Goal: Information Seeking & Learning: Find specific fact

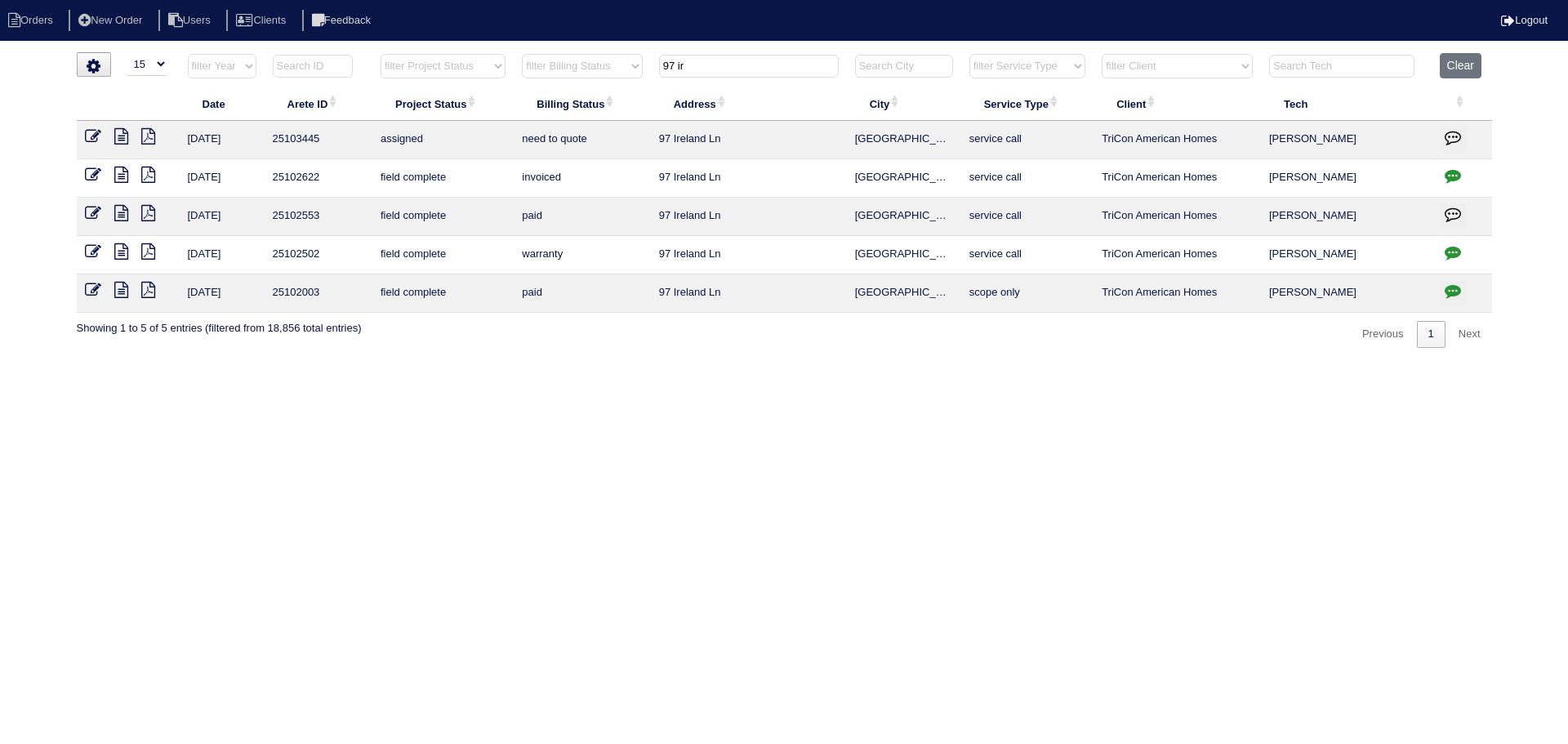
select select "15"
click at [1460, 73] on button "Clear" at bounding box center [1461, 66] width 42 height 25
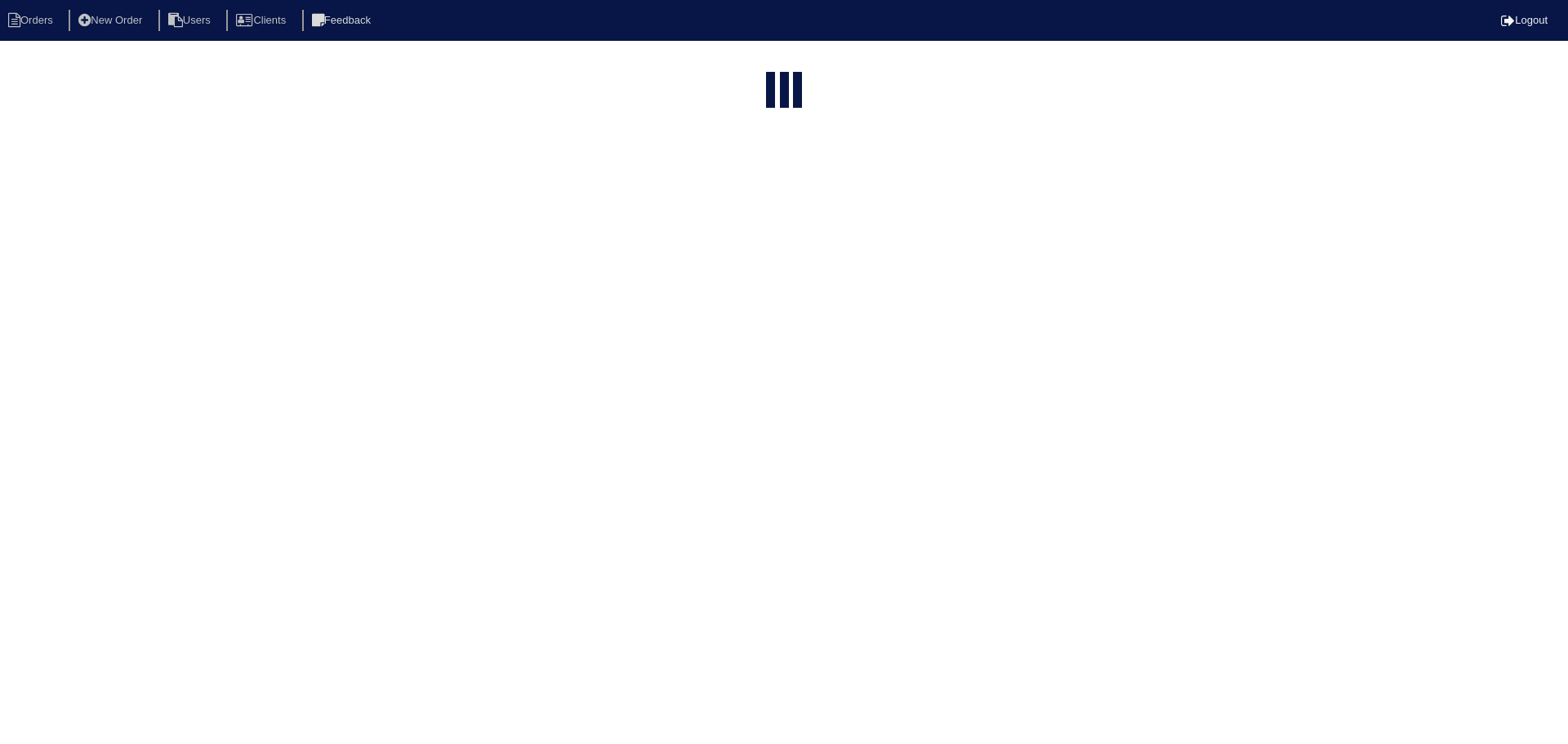
select select "15"
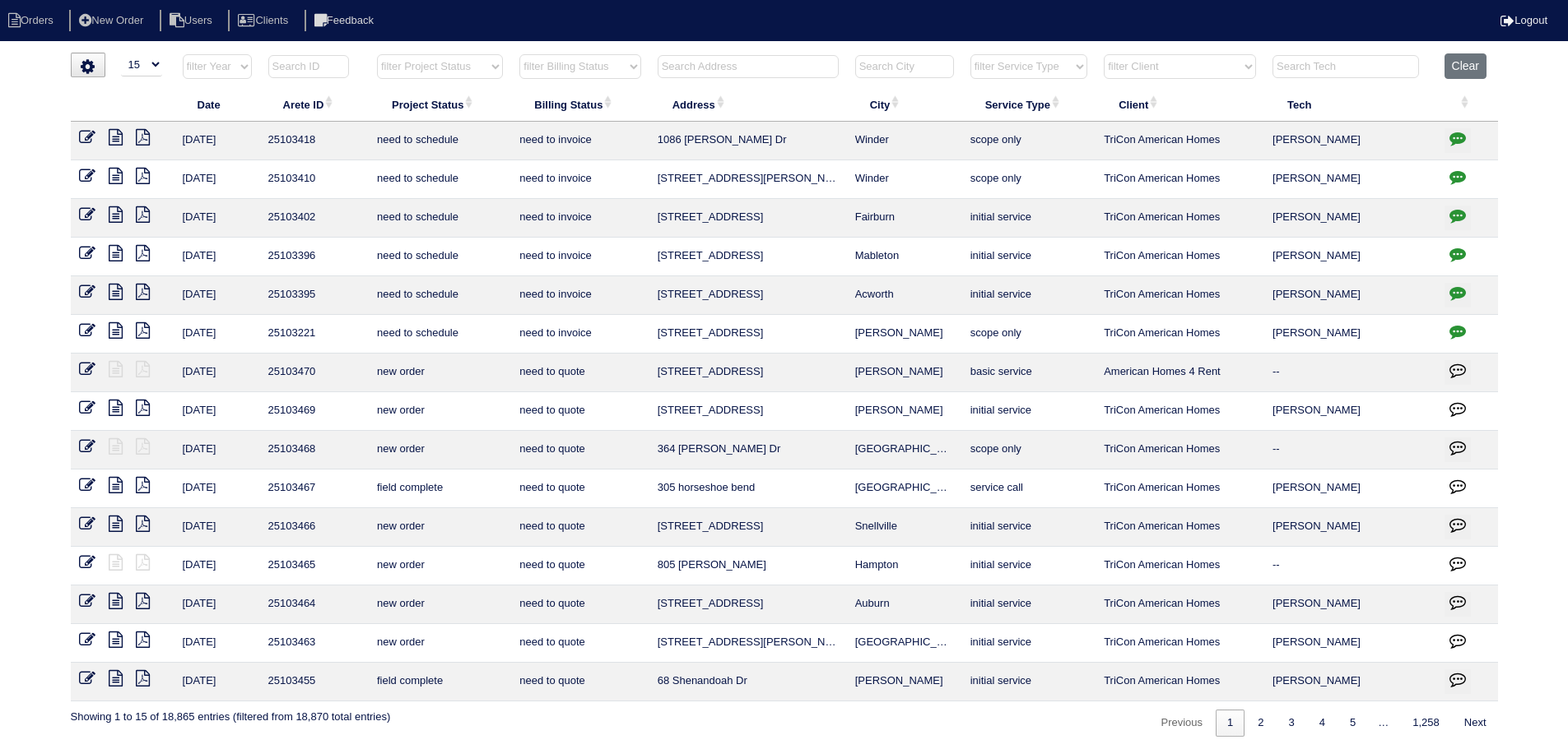
click at [701, 61] on input "text" at bounding box center [747, 66] width 181 height 23
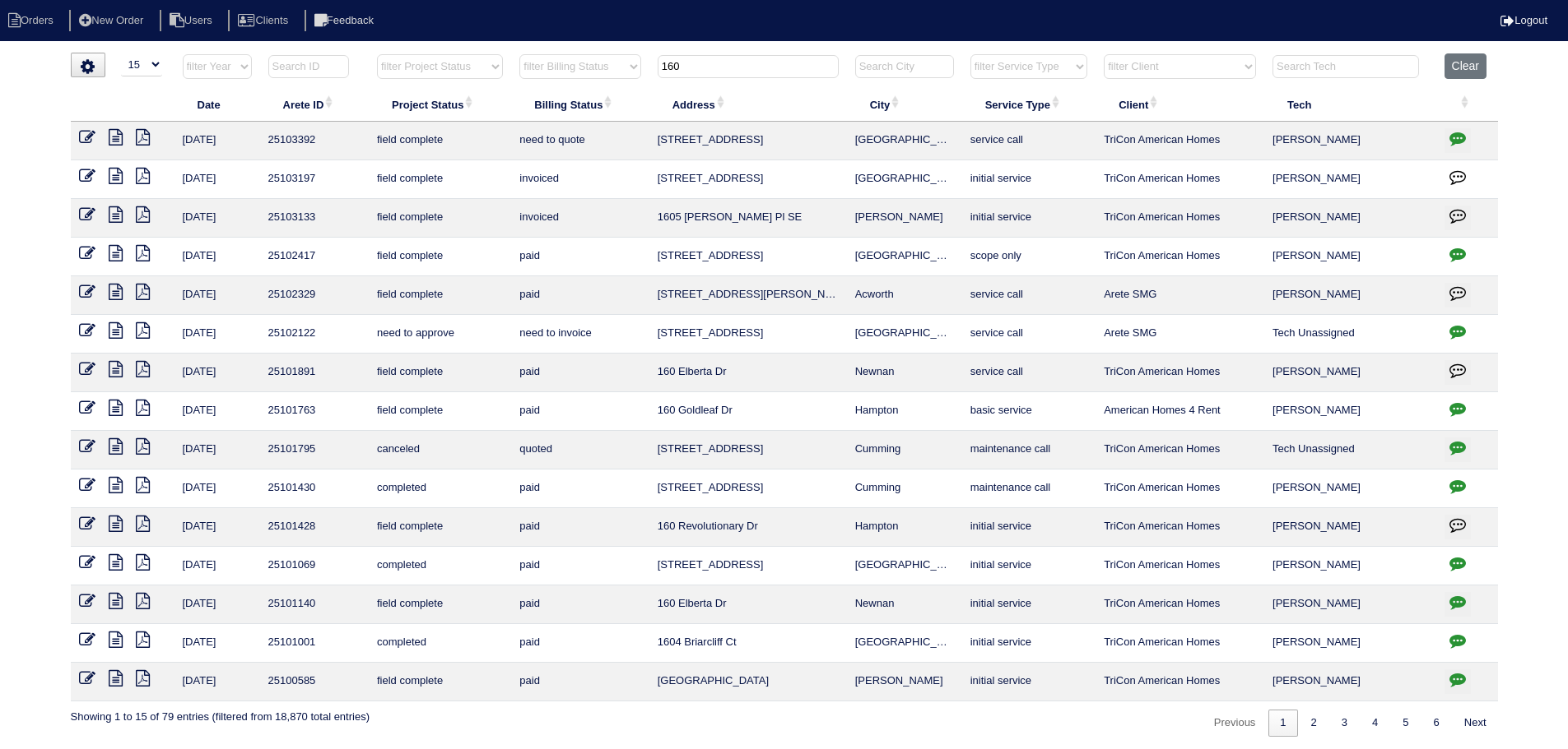
type input "160"
drag, startPoint x: 925, startPoint y: 144, endPoint x: 849, endPoint y: 140, distance: 76.1
click at [849, 140] on td "Fayetteville" at bounding box center [904, 140] width 115 height 38
copy td "Fayetteville"
click at [1461, 59] on button "Clear" at bounding box center [1465, 67] width 42 height 26
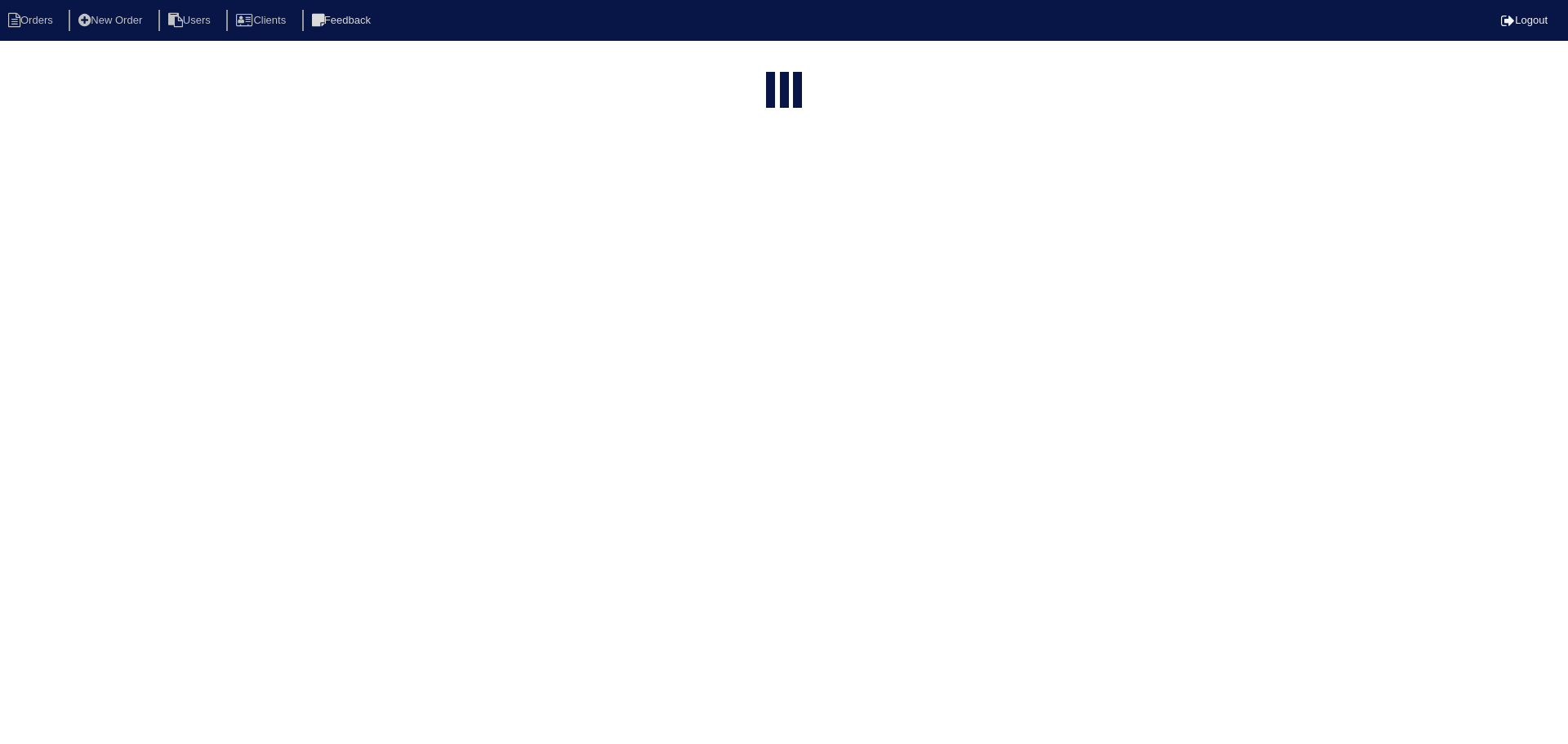
select select "15"
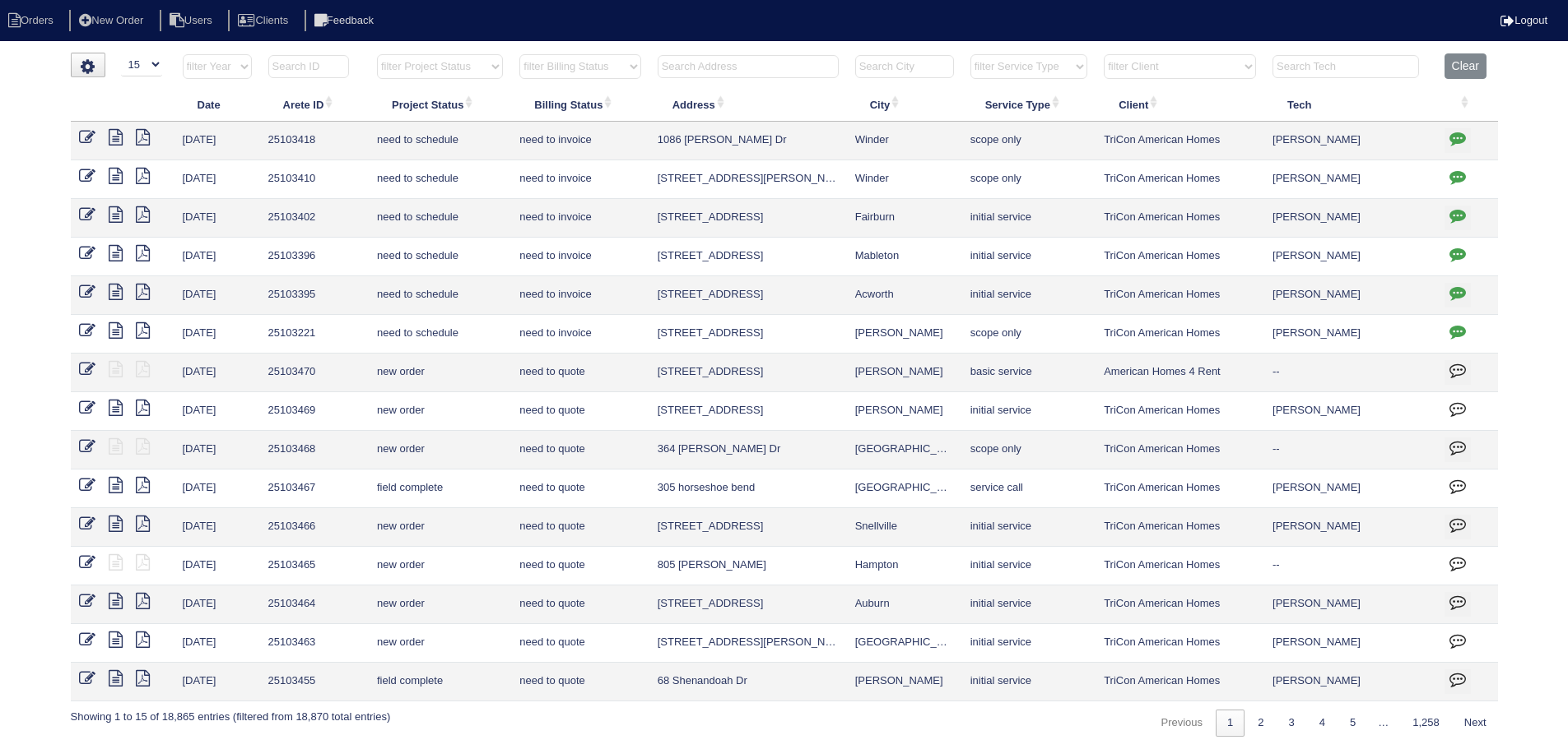
click at [464, 64] on select "filter Project Status -- Any Project Status -- new order assigned in progress f…" at bounding box center [440, 67] width 126 height 25
click at [377, 55] on select "filter Project Status -- Any Project Status -- new order assigned in progress f…" at bounding box center [440, 67] width 126 height 25
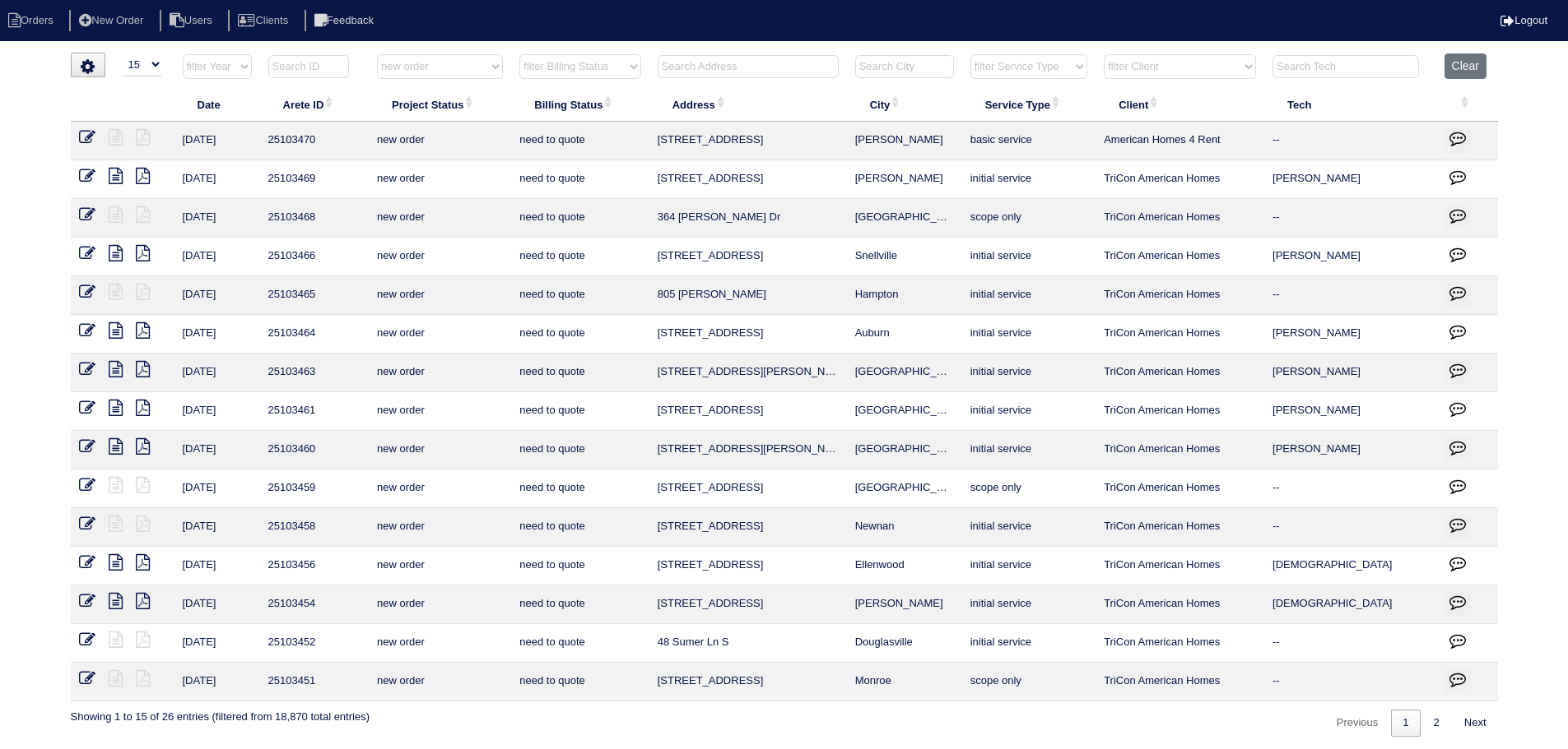
click at [444, 65] on select "filter Project Status -- Any Project Status -- new order assigned in progress f…" at bounding box center [440, 67] width 126 height 25
click at [377, 55] on select "filter Project Status -- Any Project Status -- new order assigned in progress f…" at bounding box center [440, 67] width 126 height 25
select select "assigned"
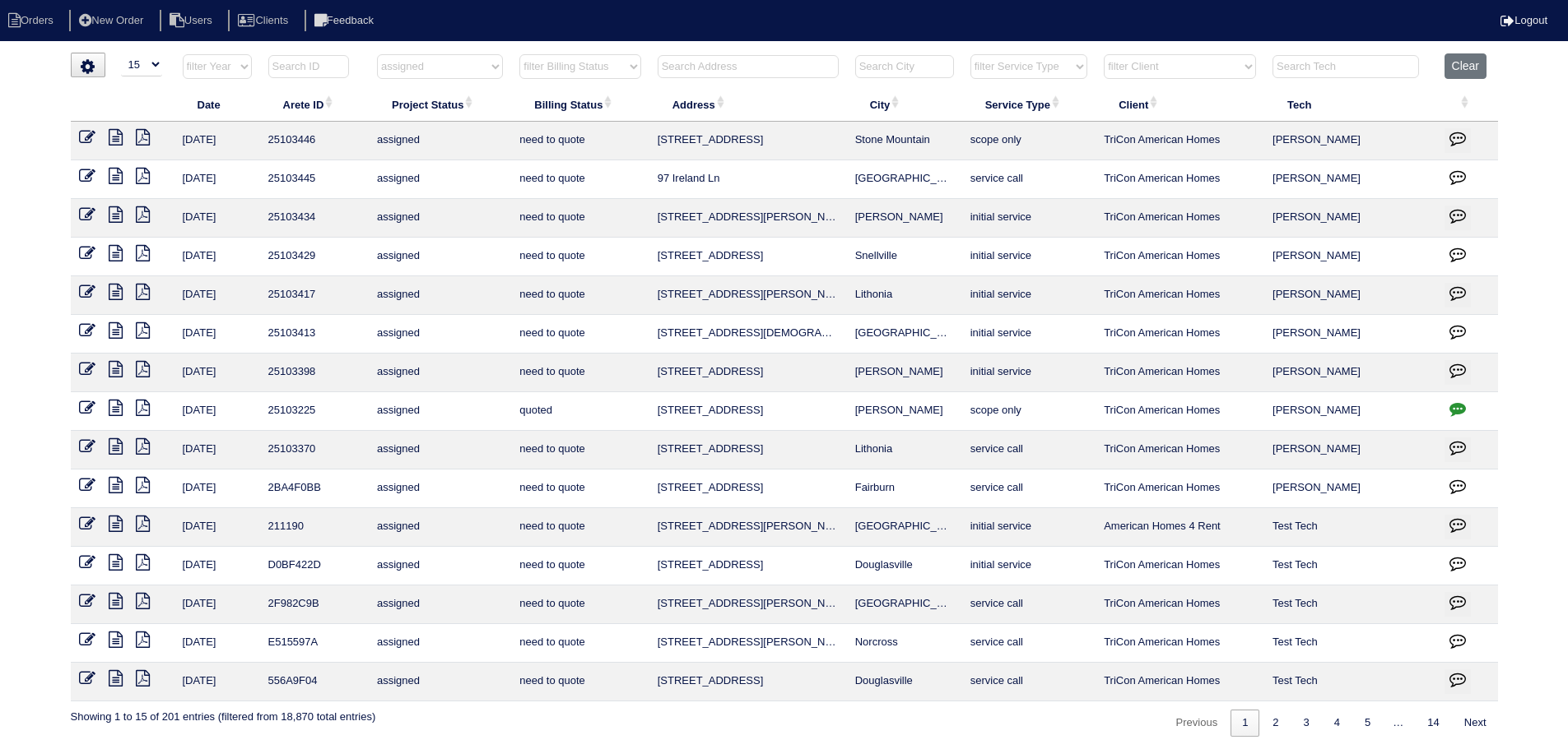
click at [118, 446] on icon at bounding box center [115, 447] width 14 height 16
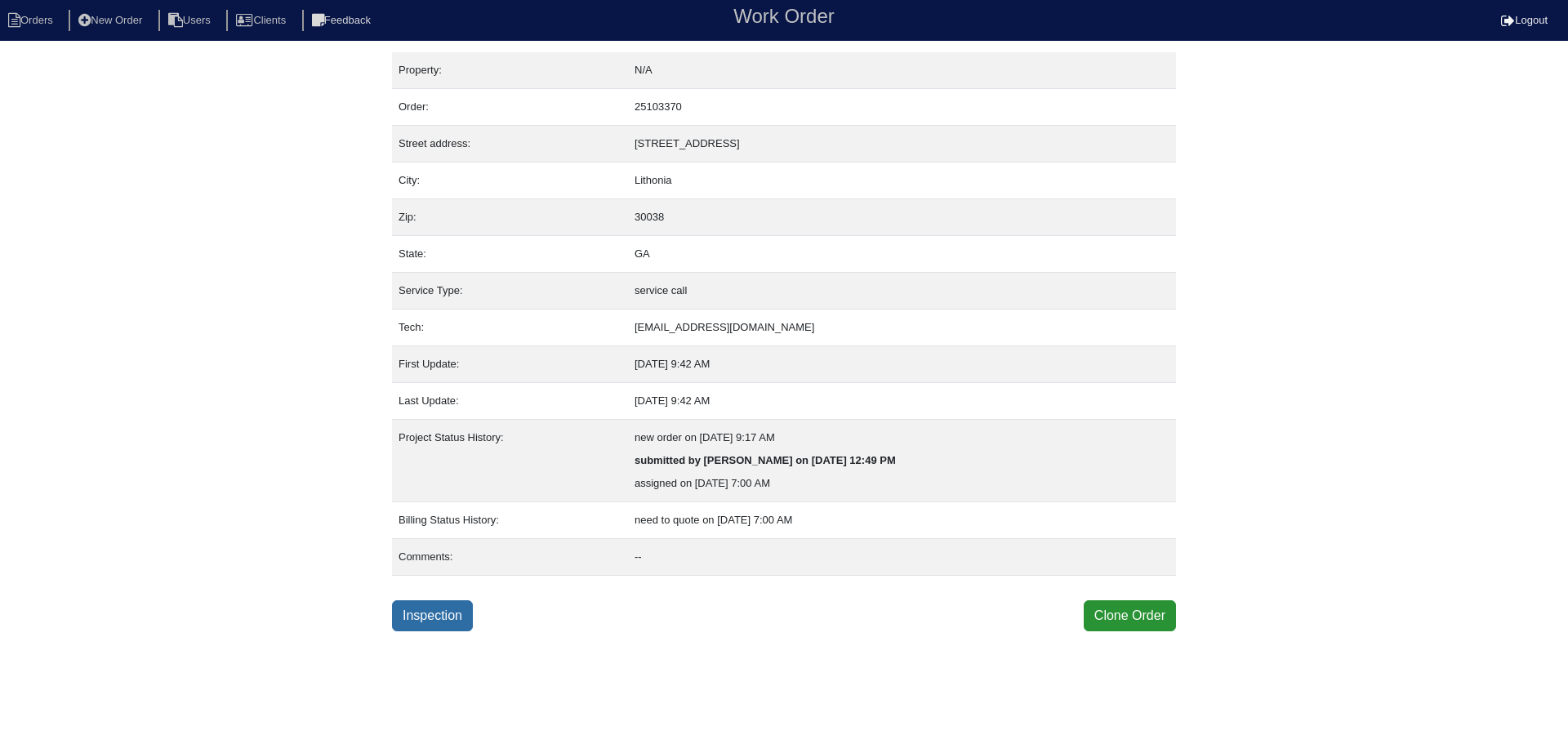
click at [439, 627] on link "Inspection" at bounding box center [432, 616] width 81 height 31
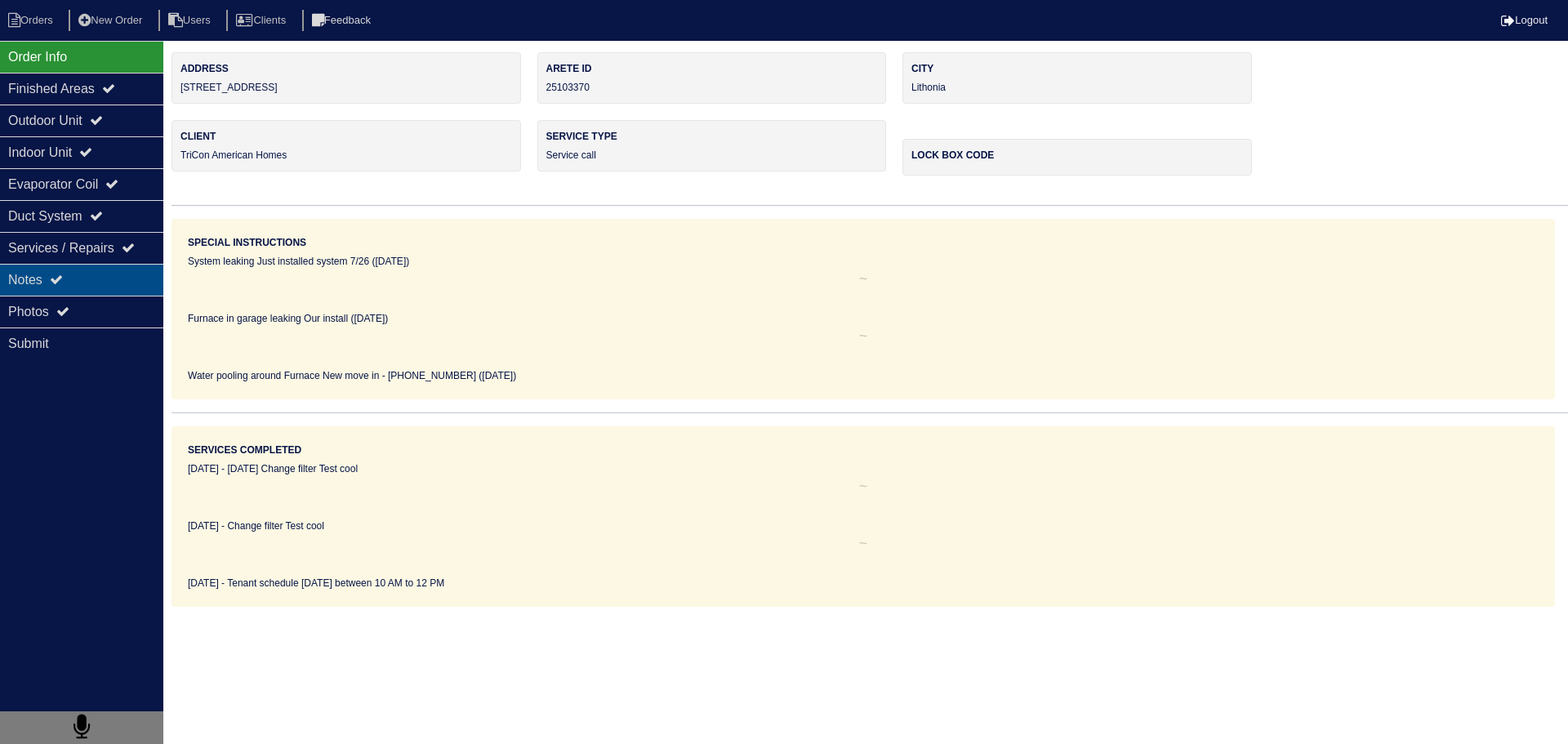
click at [83, 285] on div "Notes" at bounding box center [82, 279] width 163 height 32
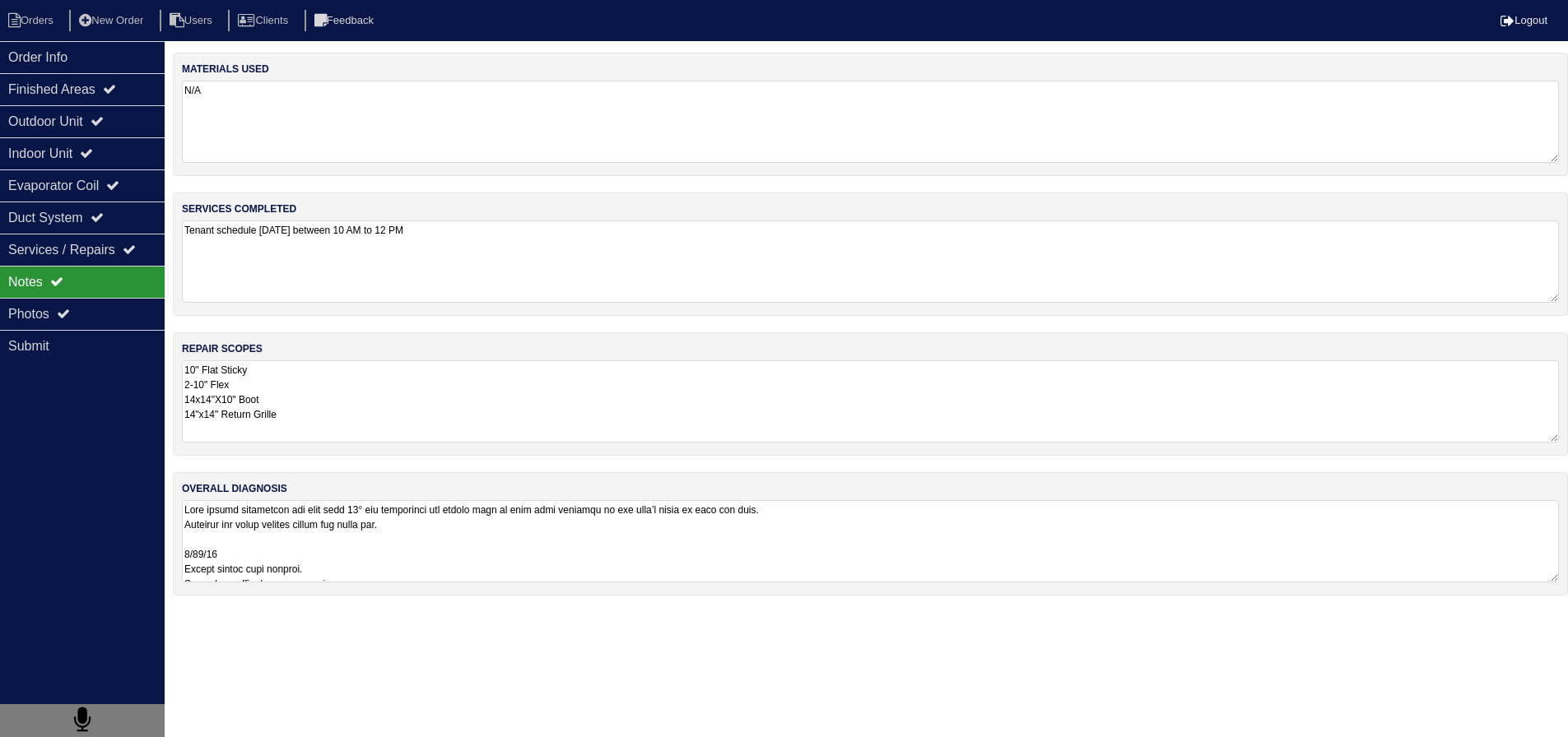
click at [332, 524] on textarea at bounding box center [870, 541] width 1376 height 82
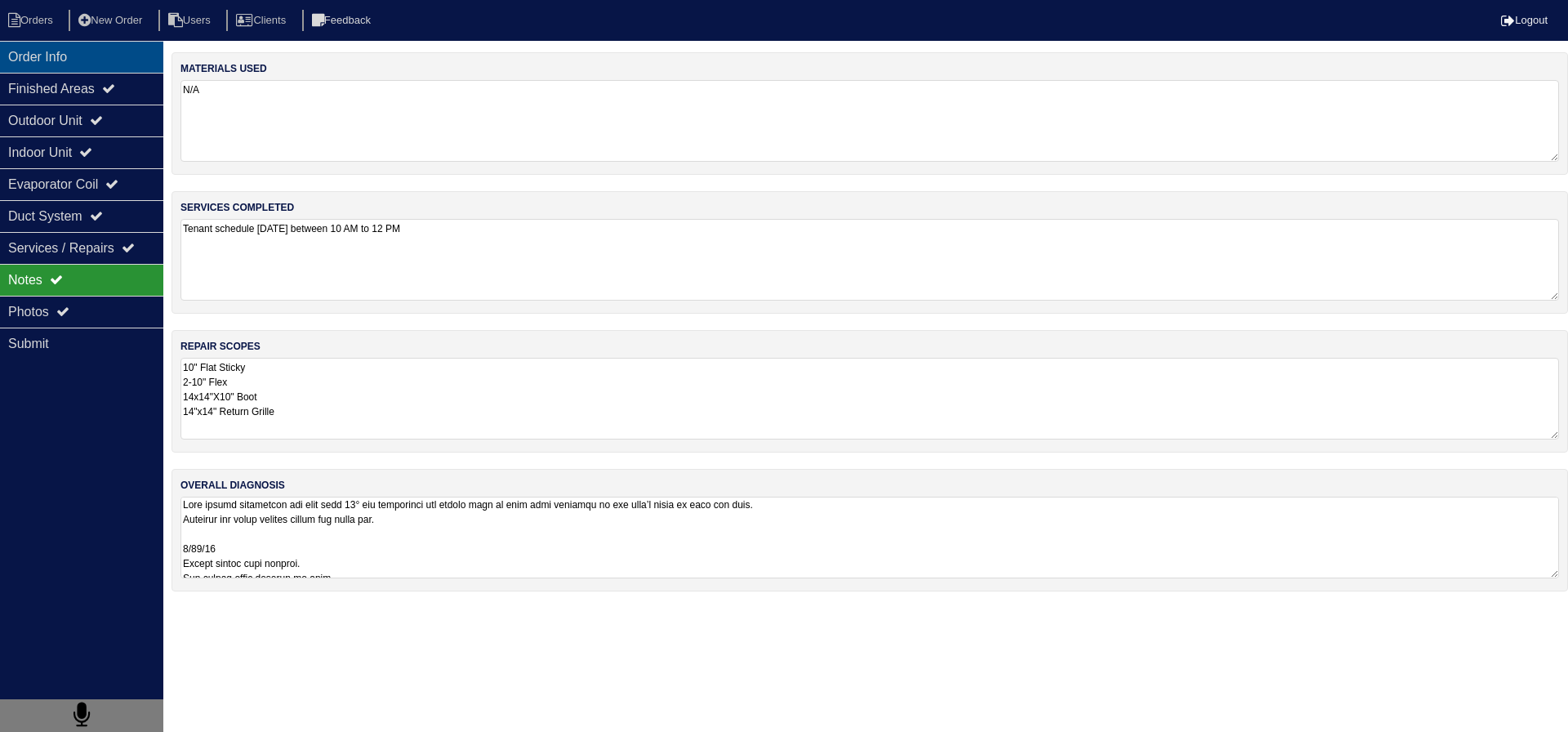
click at [69, 60] on div "Order Info" at bounding box center [82, 56] width 163 height 32
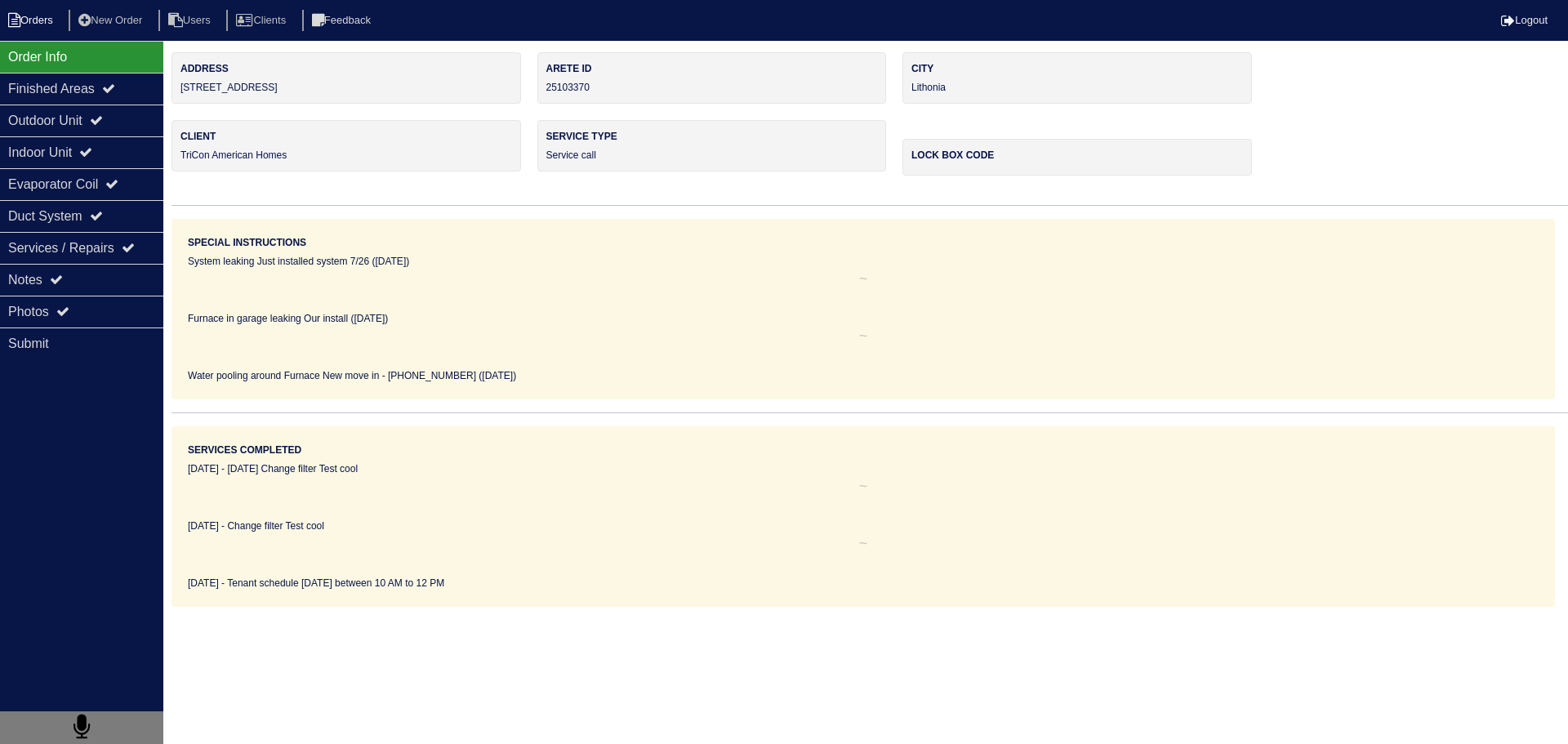
click at [31, 25] on li "Orders" at bounding box center [33, 21] width 66 height 22
select select "15"
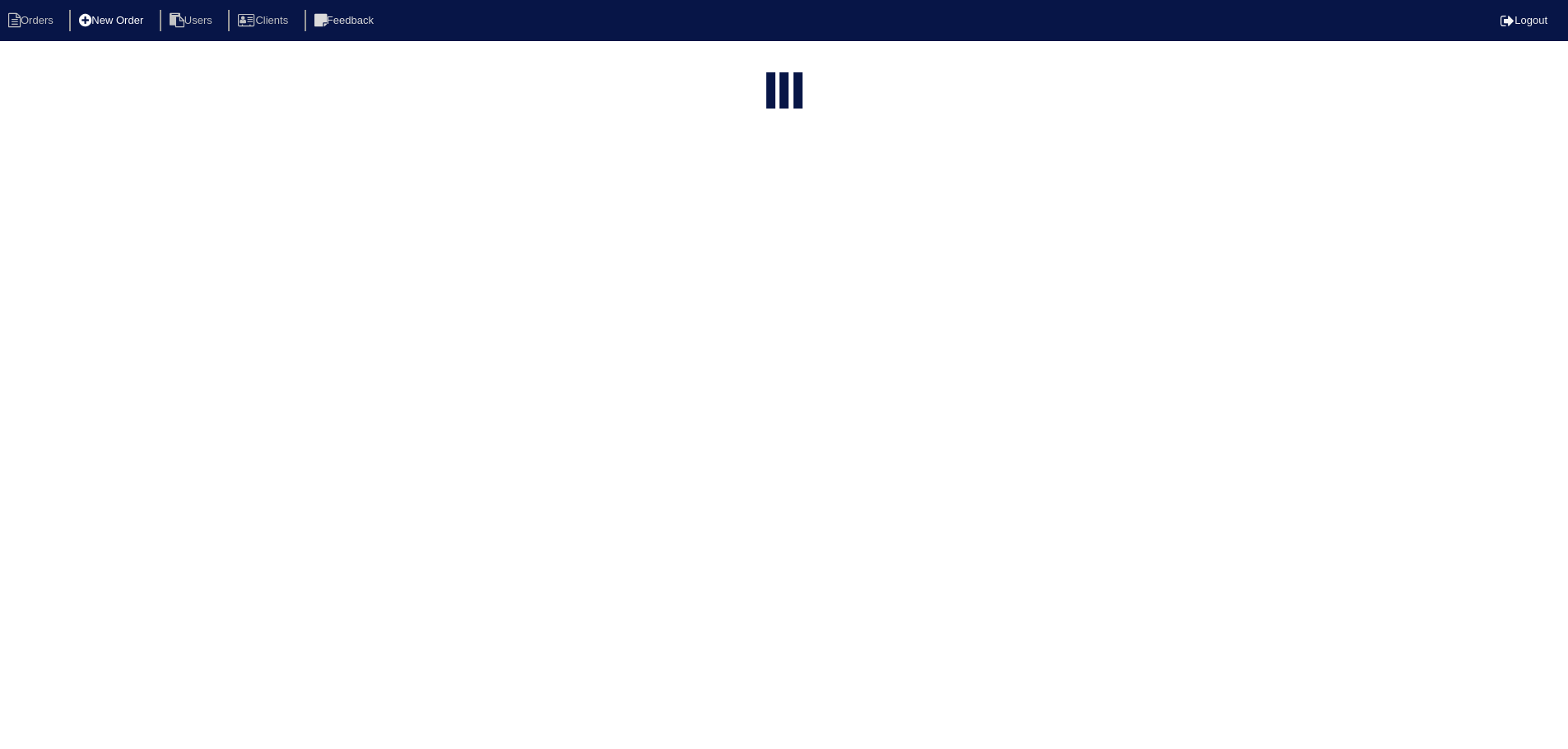
select select "assigned"
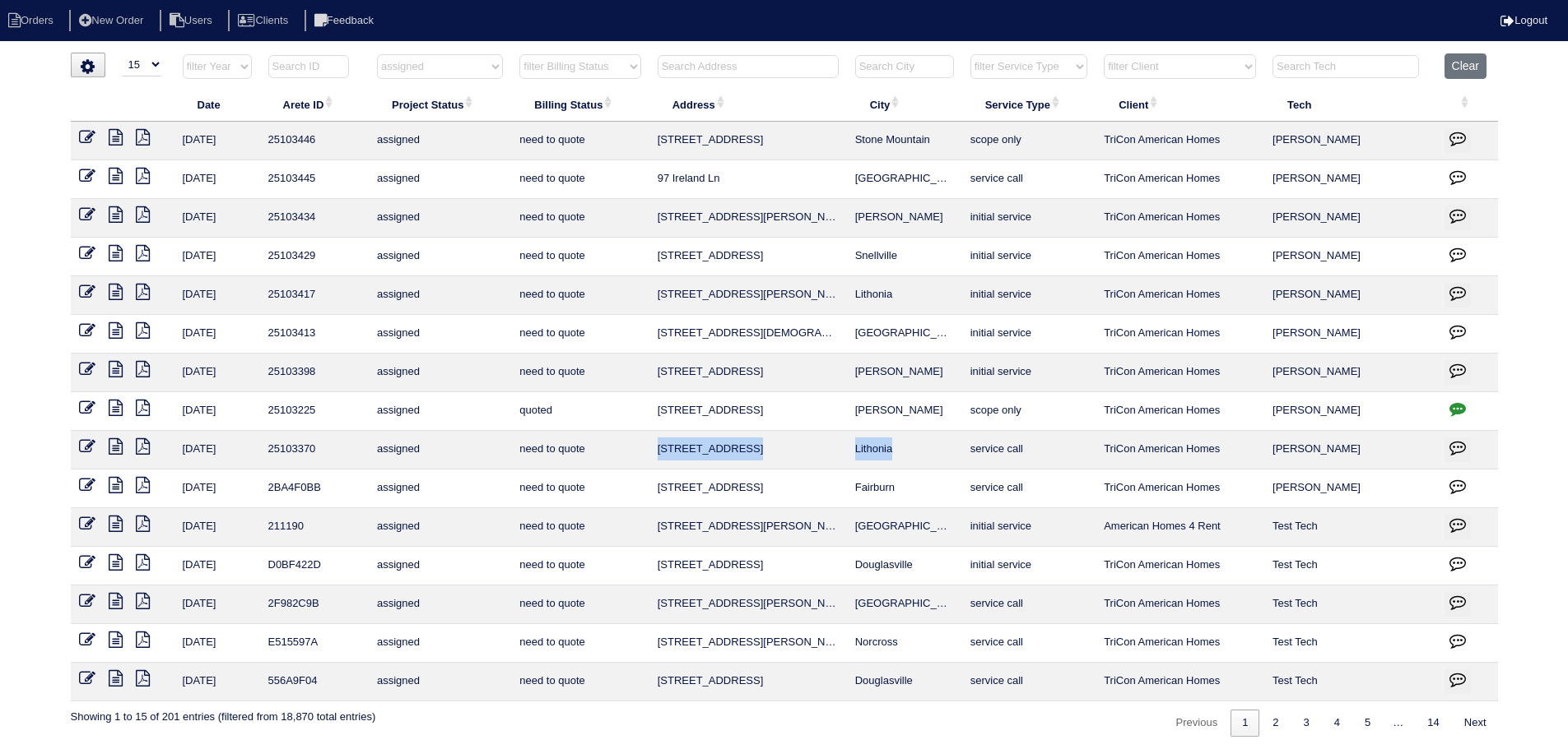
drag, startPoint x: 922, startPoint y: 455, endPoint x: 652, endPoint y: 442, distance: 270.3
click at [652, 442] on tr "9/17/25 25103370 assigned need to quote 2996 Aberdeen Way Lithonia service call…" at bounding box center [784, 450] width 1427 height 38
drag, startPoint x: 926, startPoint y: 259, endPoint x: 654, endPoint y: 250, distance: 272.1
click at [654, 250] on tr "9/18/25 25103429 assigned need to quote 3379 Mansfield Ln Snellville initial se…" at bounding box center [784, 257] width 1427 height 38
copy tr "3379 Mansfield Ln Snellville"
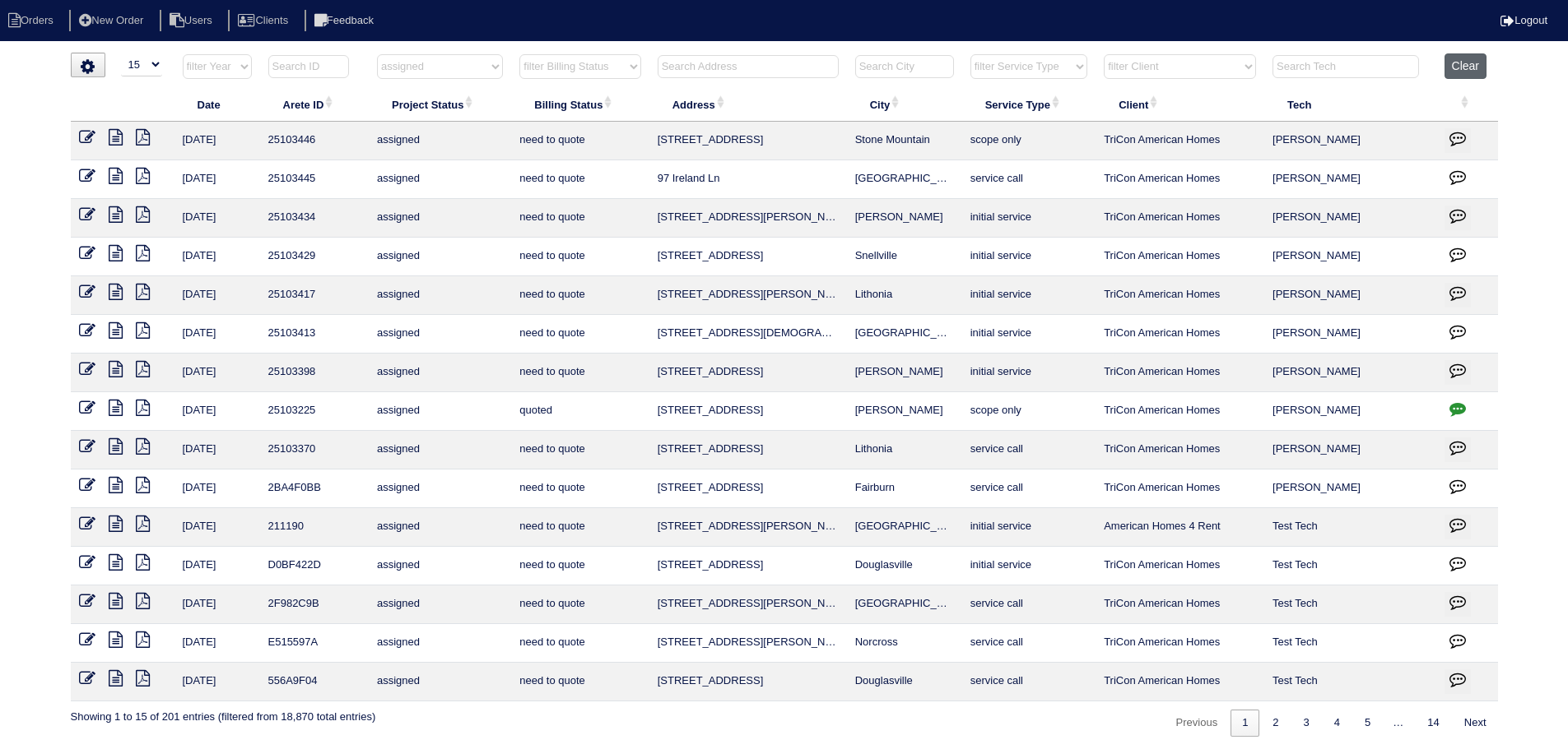
click at [1452, 52] on html "Orders New Order Users Clients Feedback Logout Orders New Order Users Clients M…" at bounding box center [784, 377] width 1568 height 754
click at [1457, 56] on button "Clear" at bounding box center [1465, 67] width 42 height 26
select select
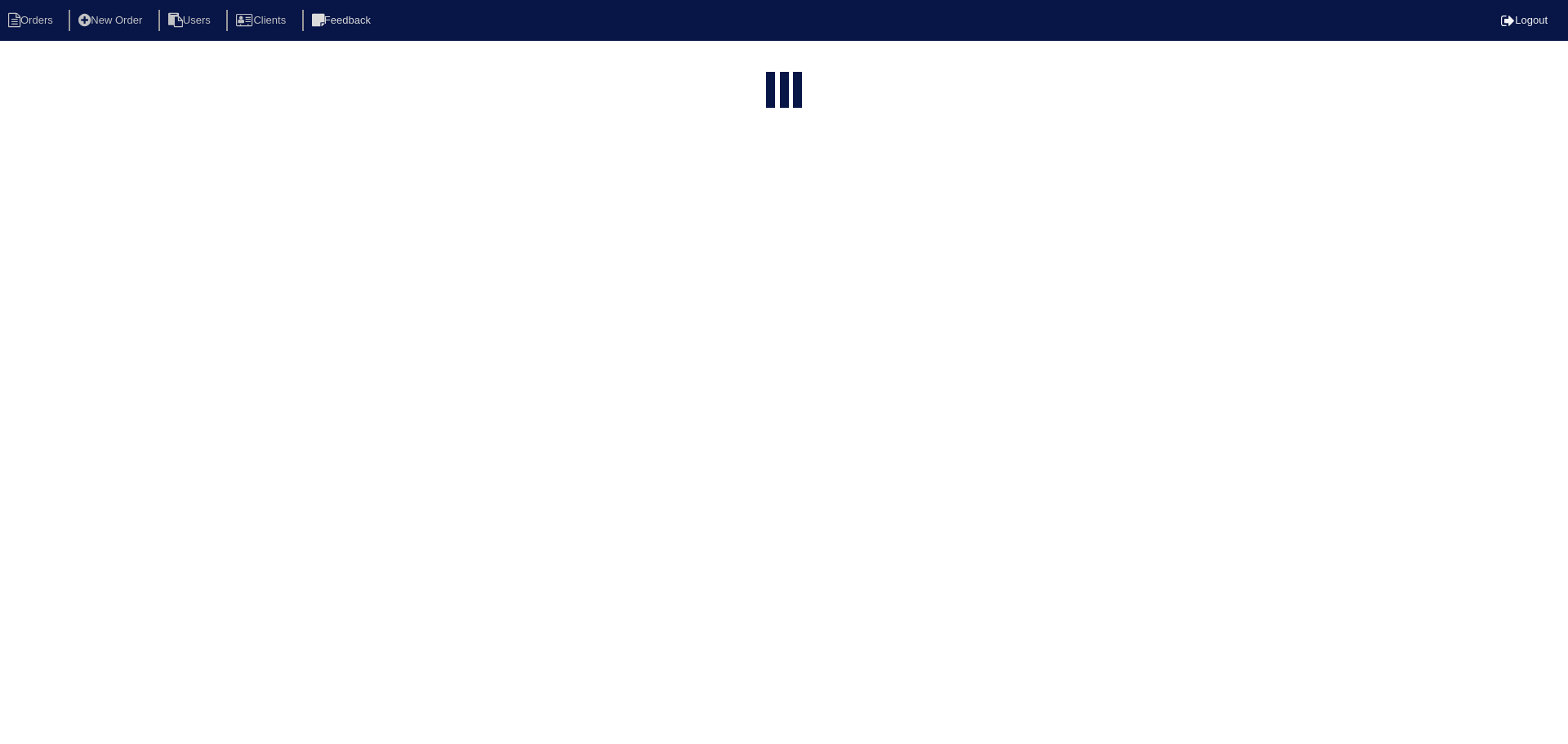
select select "15"
click at [1035, 73] on div "loading... ▼ 10 15 25 50 200 500 Search: Date Arete ID Project Status Billing S…" at bounding box center [778, 392] width 1556 height 680
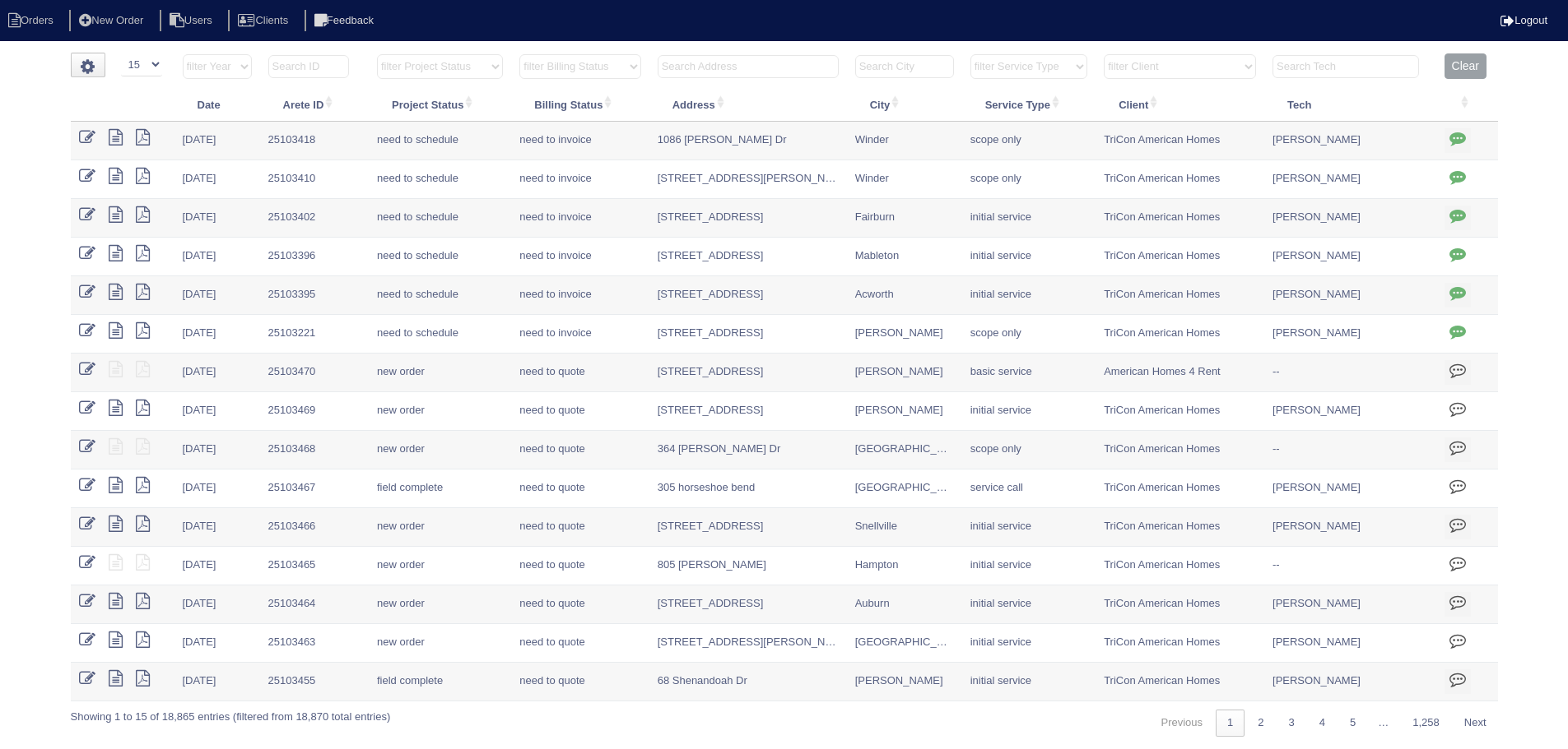
click at [1043, 74] on select "filter Service Type -- Any Service Type -- initial service basic service mainte…" at bounding box center [1029, 67] width 117 height 25
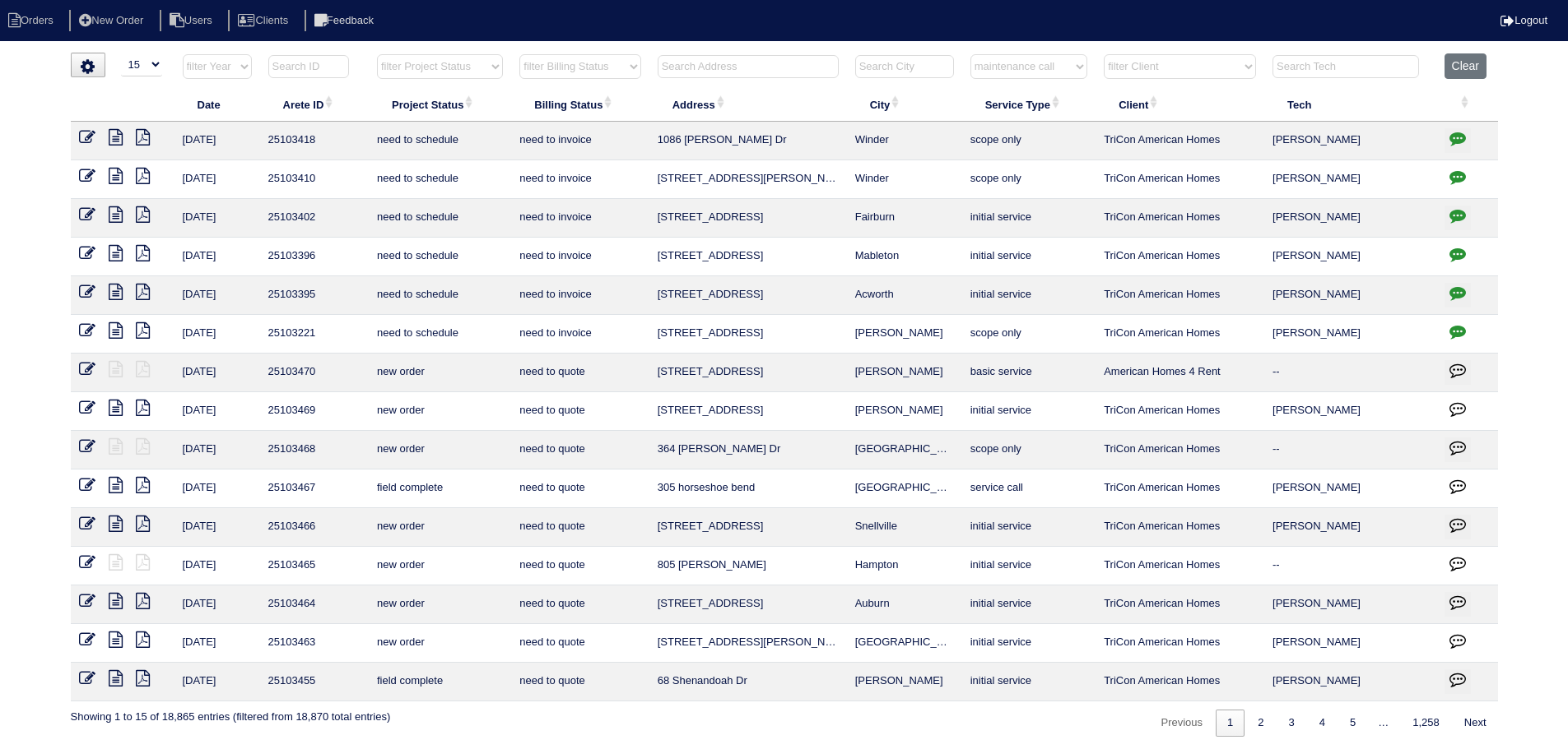
click at [971, 55] on select "filter Service Type -- Any Service Type -- initial service basic service mainte…" at bounding box center [1029, 67] width 117 height 25
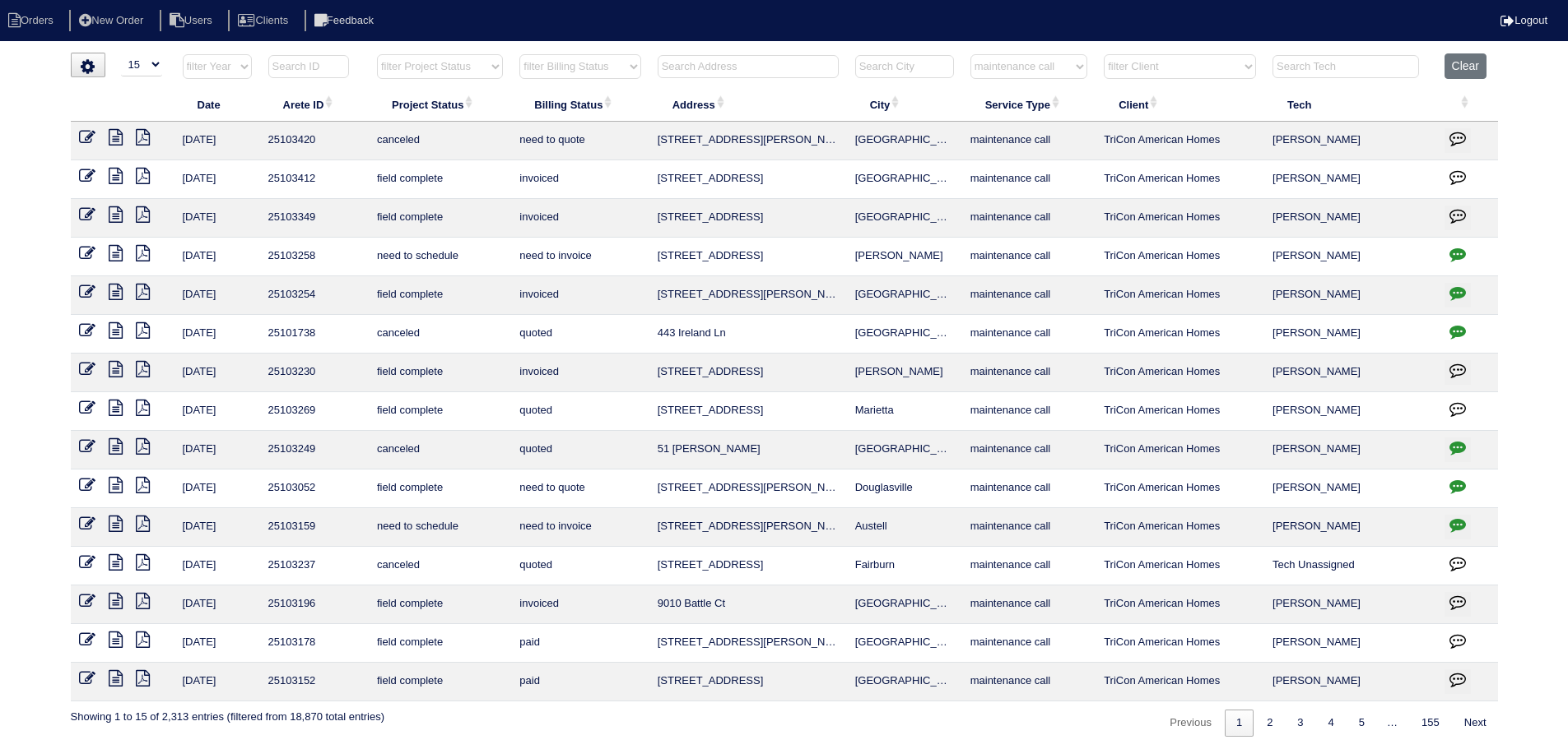
drag, startPoint x: 1054, startPoint y: 69, endPoint x: 1054, endPoint y: 78, distance: 9.0
click at [1054, 71] on select "filter Service Type -- Any Service Type -- initial service basic service mainte…" at bounding box center [1029, 67] width 117 height 25
click at [971, 55] on select "filter Service Type -- Any Service Type -- initial service basic service mainte…" at bounding box center [1029, 67] width 117 height 25
select select "service call"
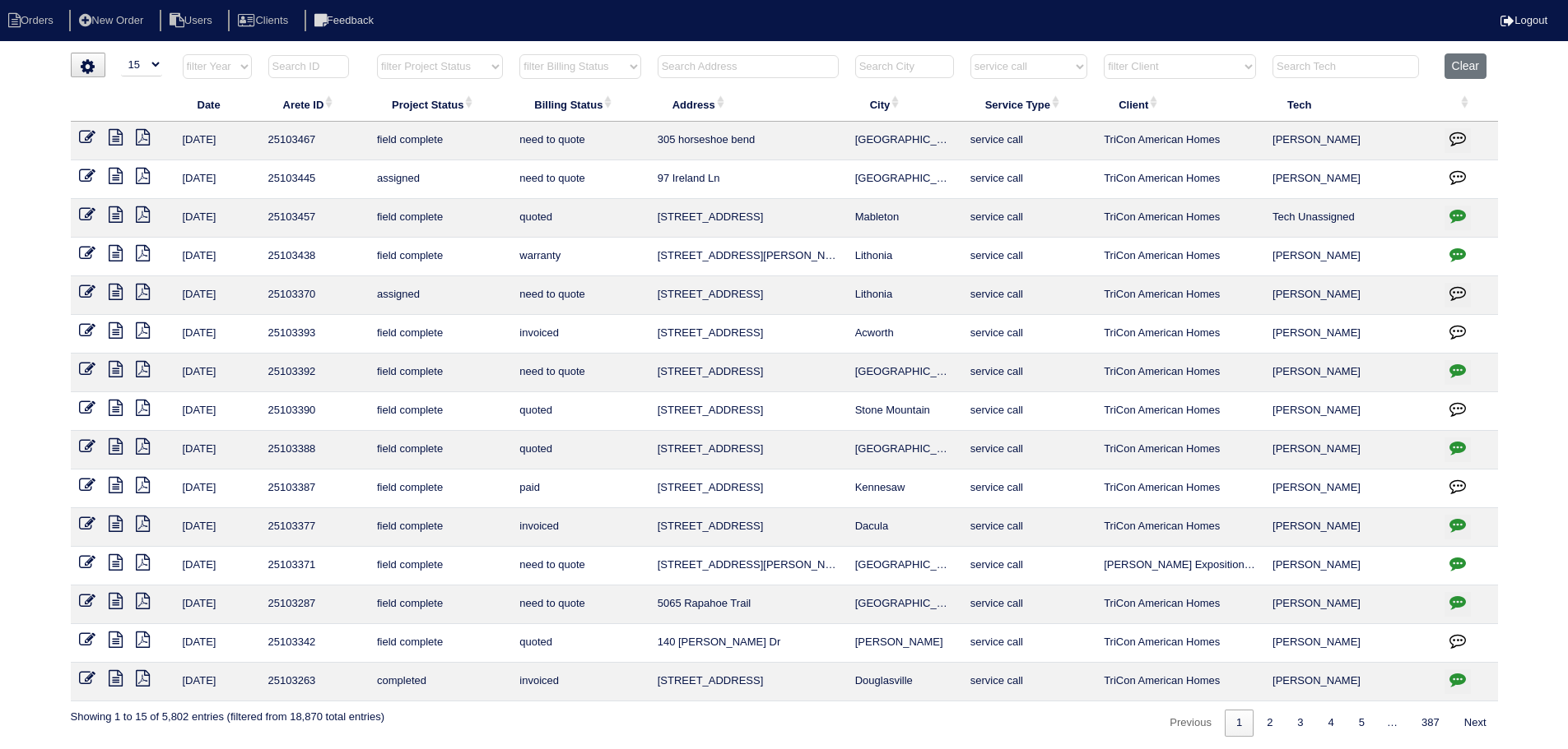
click at [120, 134] on icon at bounding box center [115, 138] width 14 height 16
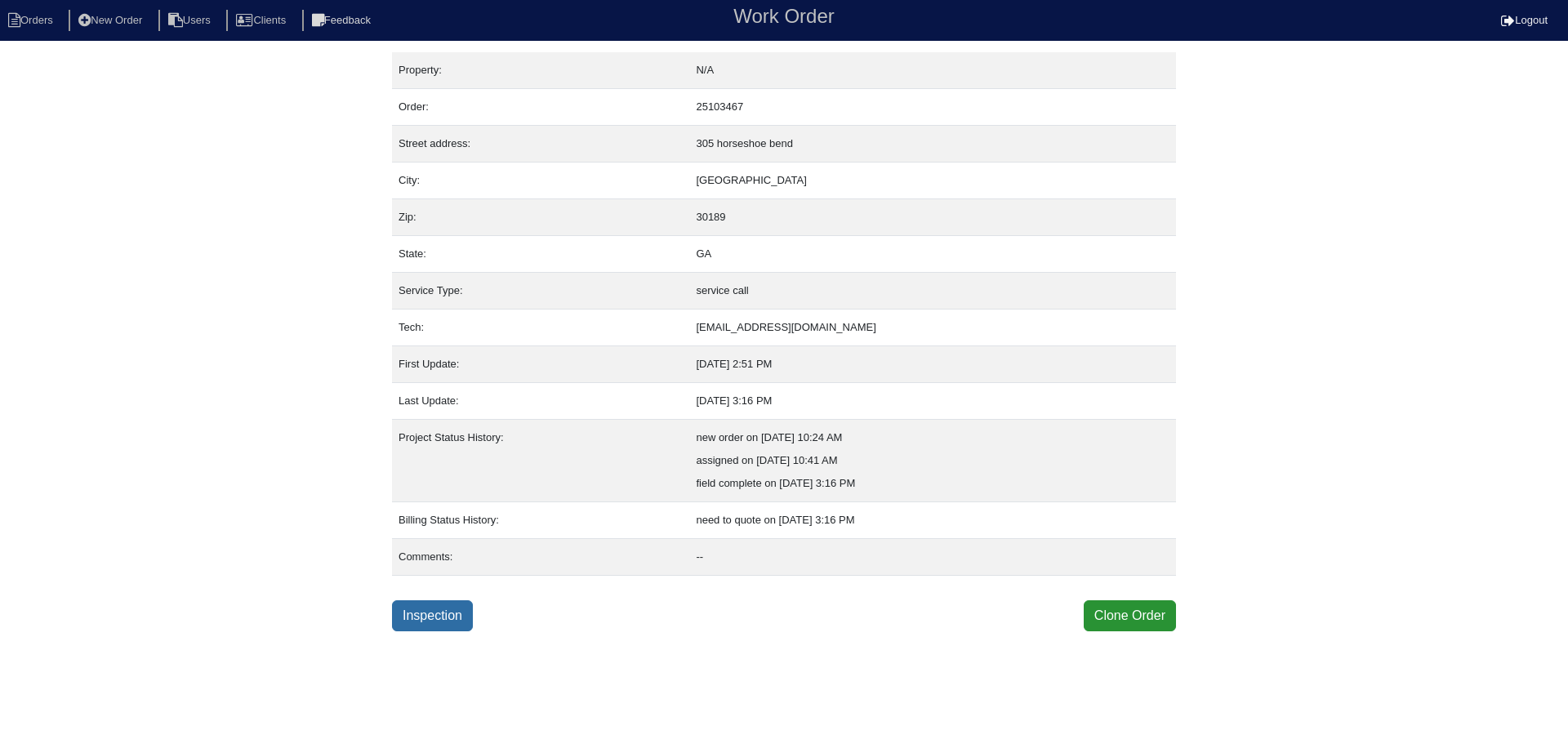
click at [449, 613] on link "Inspection" at bounding box center [432, 616] width 81 height 31
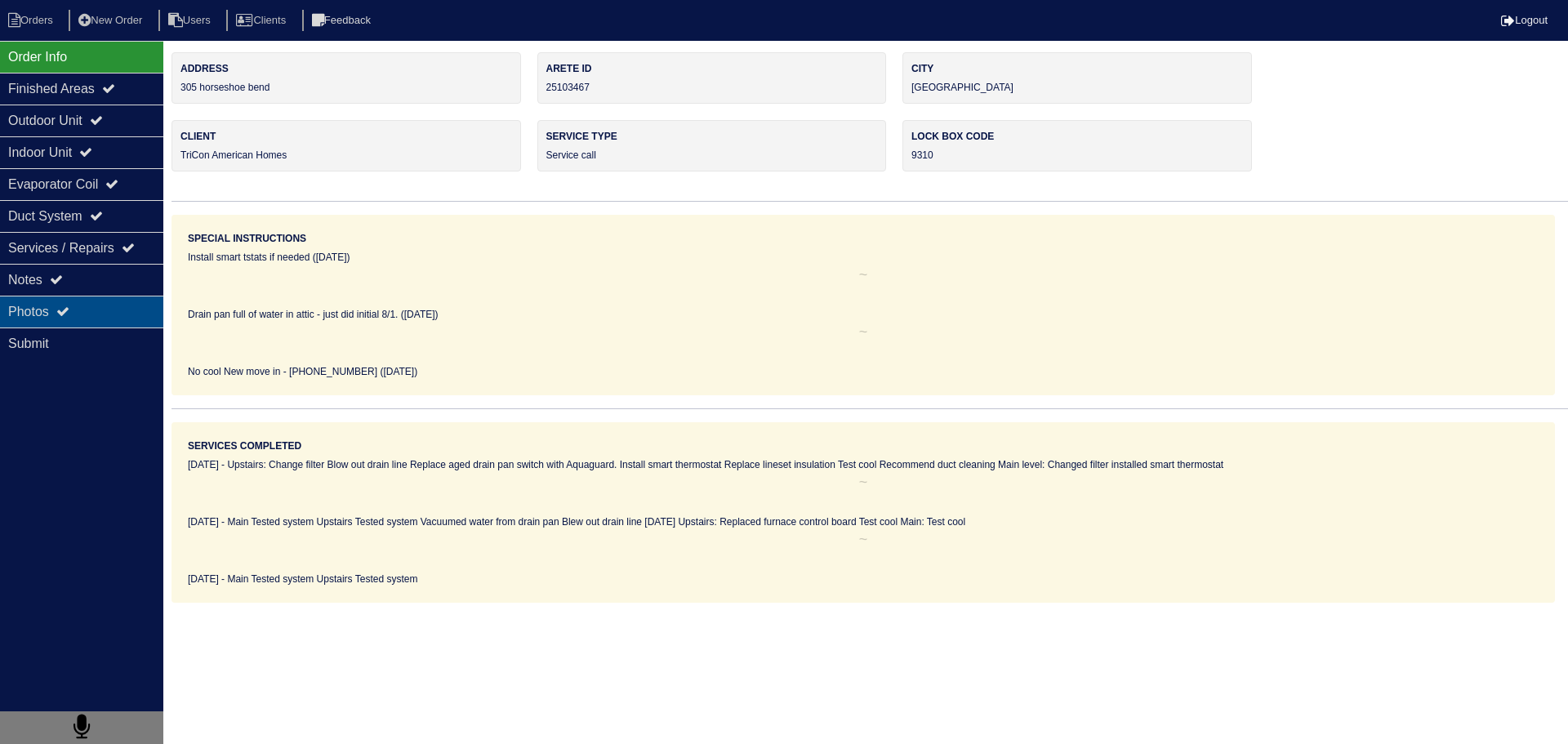
click at [78, 295] on div "Photos" at bounding box center [82, 311] width 163 height 32
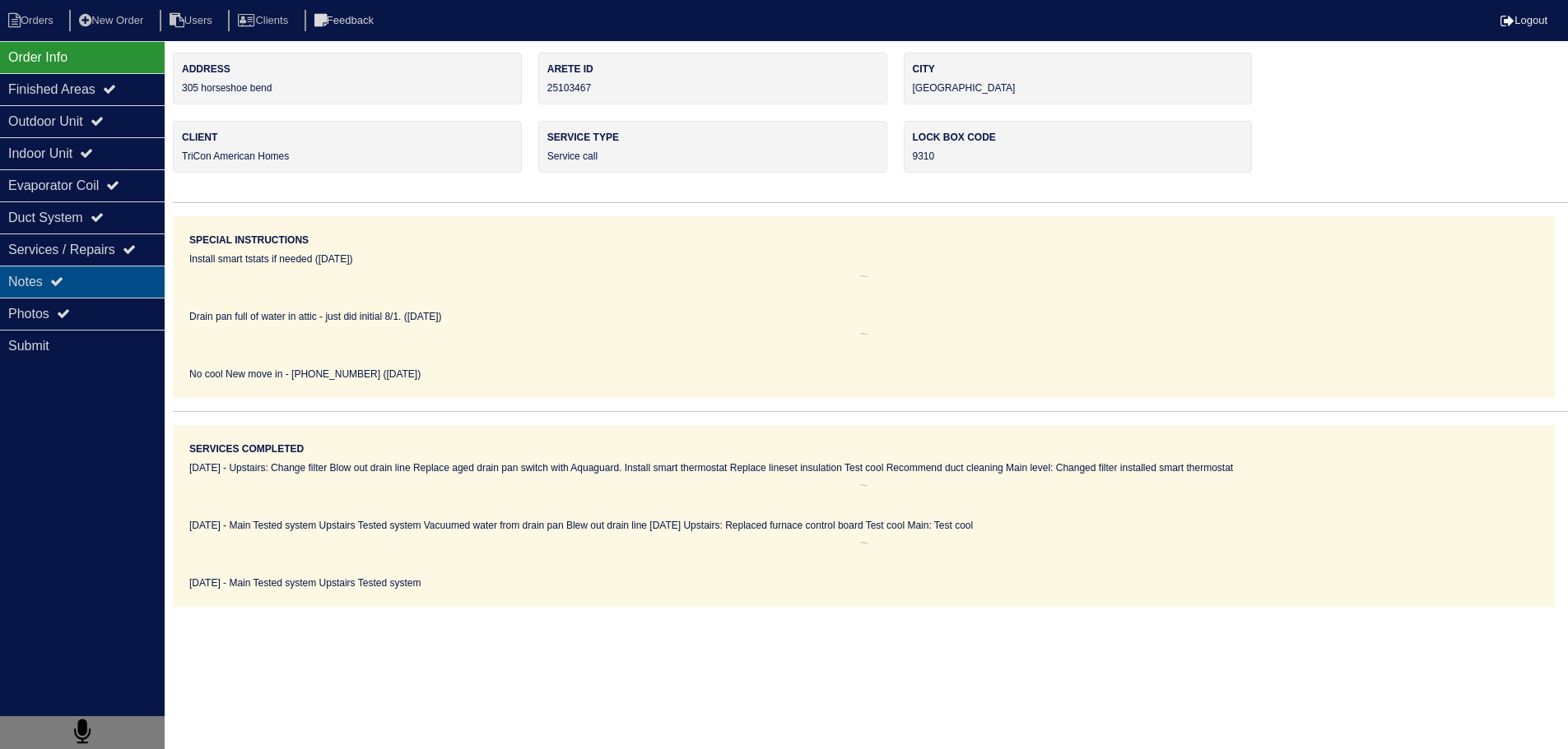
click at [78, 295] on div "Notes" at bounding box center [82, 281] width 164 height 32
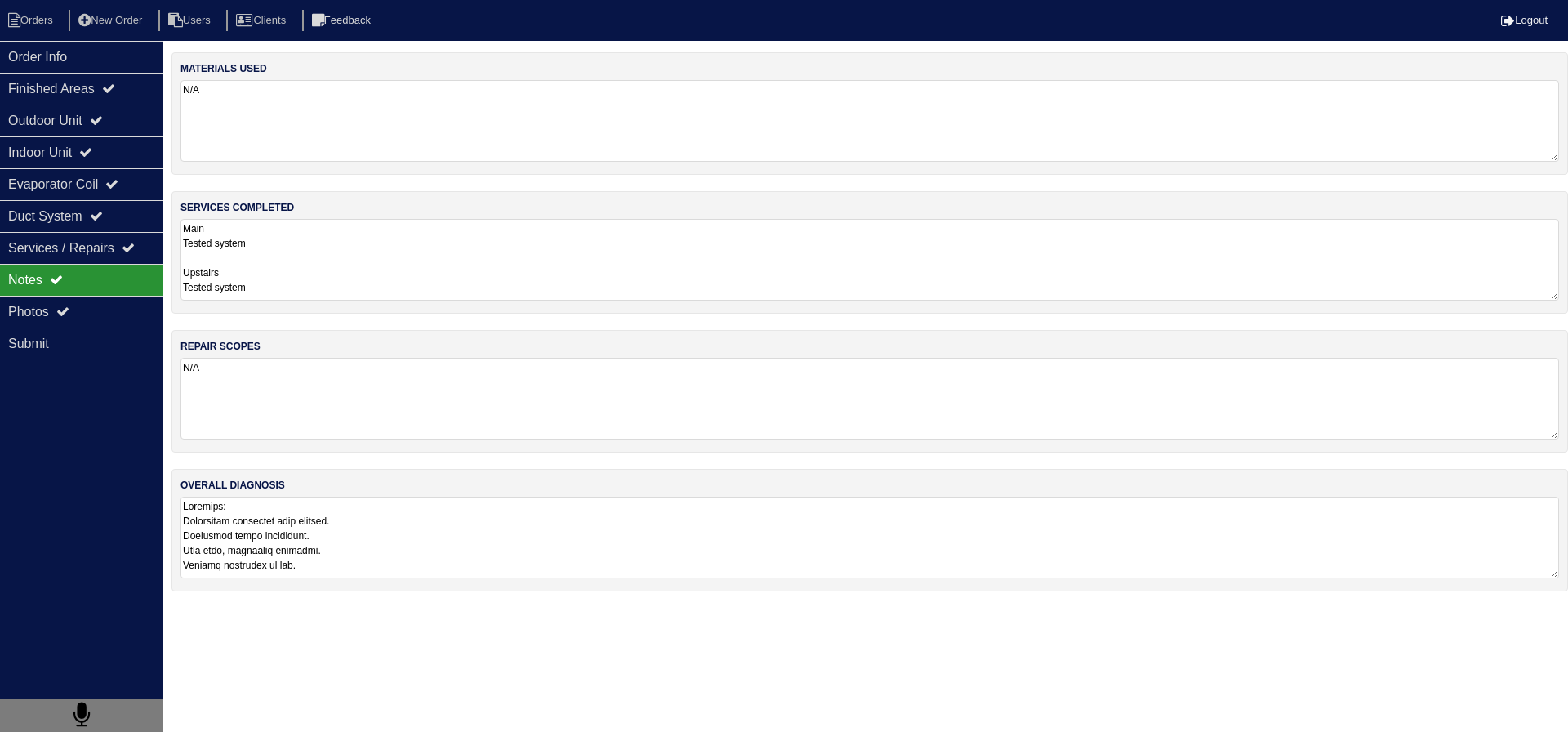
click at [398, 271] on textarea "Main Tested system Upstairs Tested system" at bounding box center [870, 260] width 1379 height 82
click at [99, 117] on div "Outdoor Unit" at bounding box center [82, 120] width 163 height 32
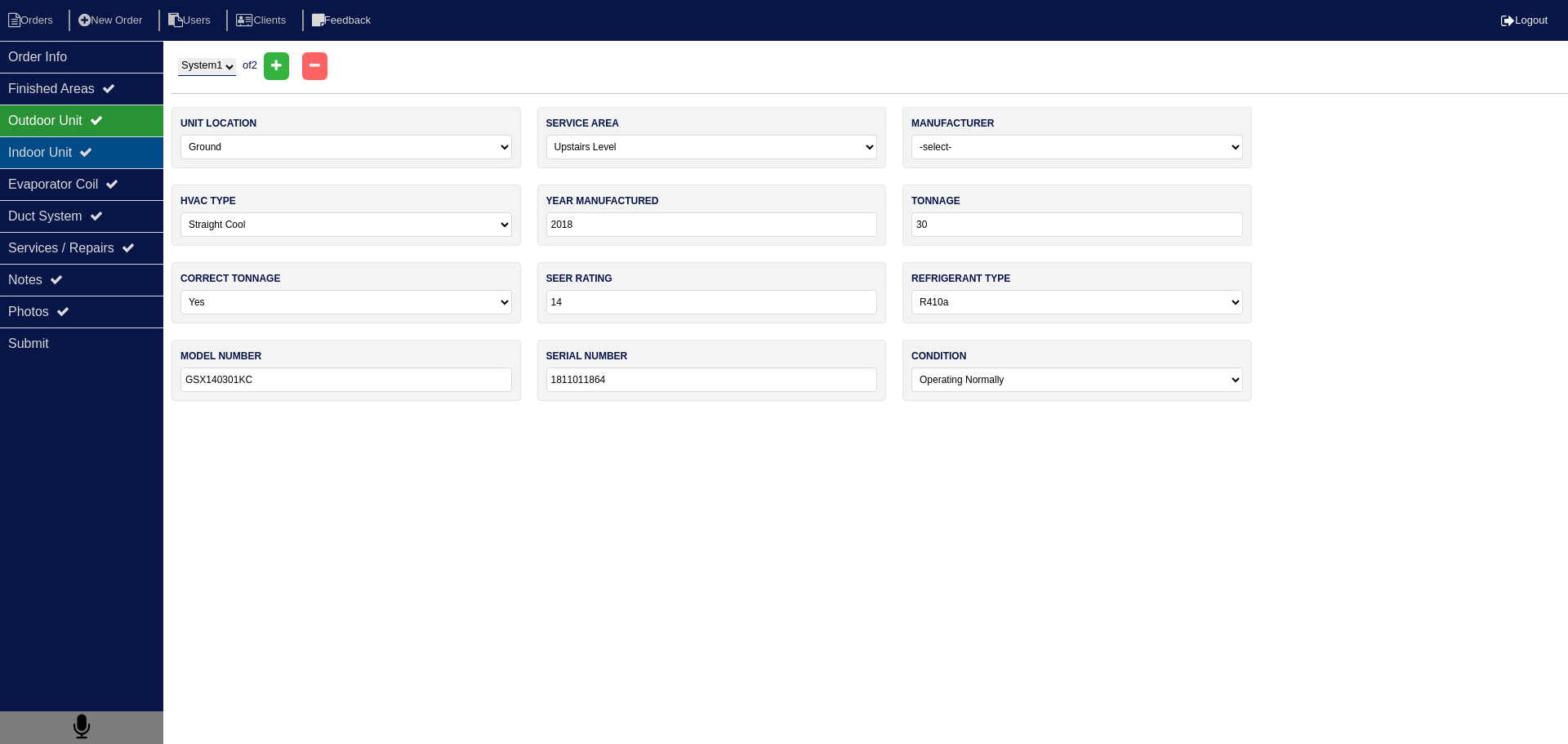
drag, startPoint x: 92, startPoint y: 140, endPoint x: 80, endPoint y: 168, distance: 30.5
click at [92, 144] on div "Indoor Unit" at bounding box center [82, 152] width 163 height 32
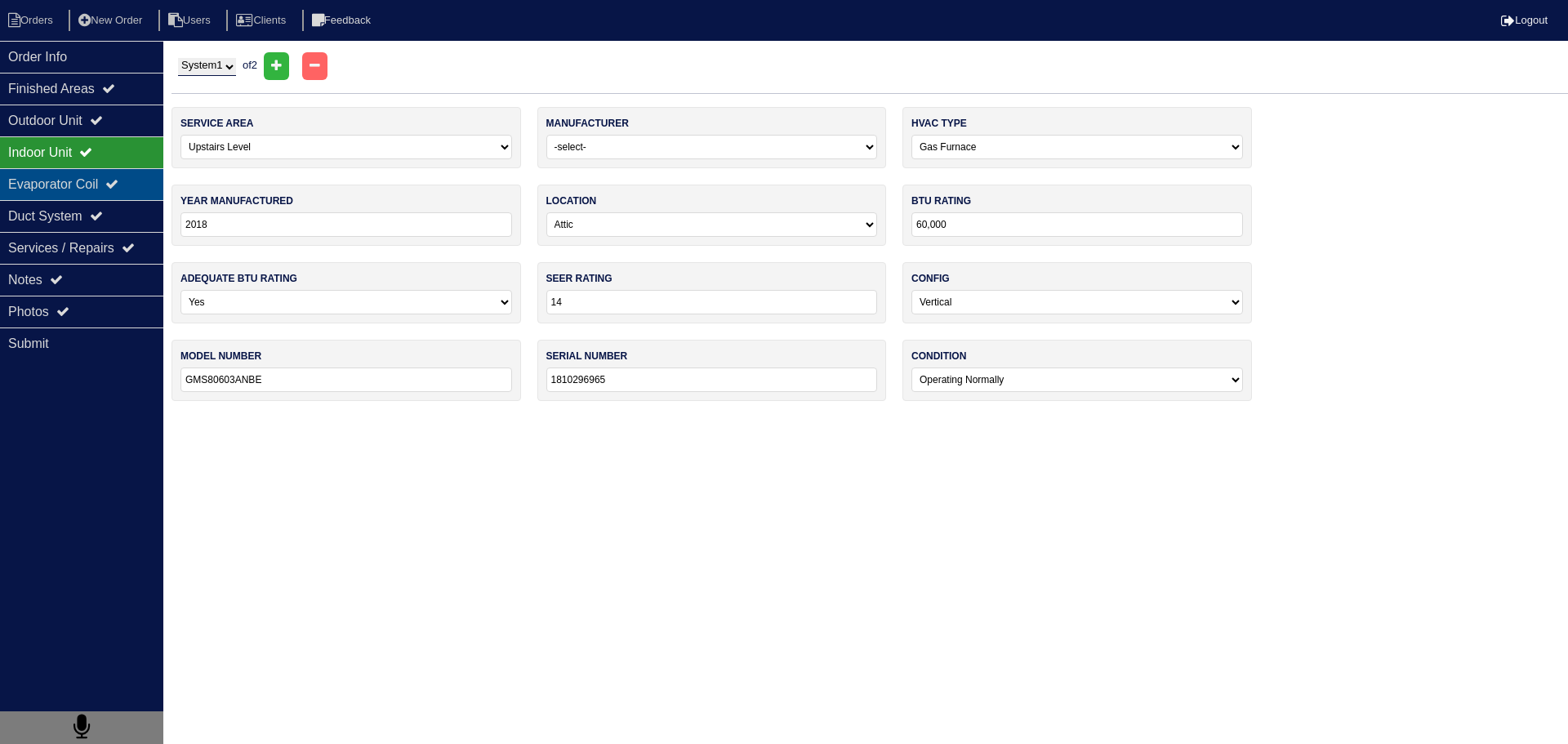
click at [80, 169] on div "Evaporator Coil" at bounding box center [82, 184] width 163 height 32
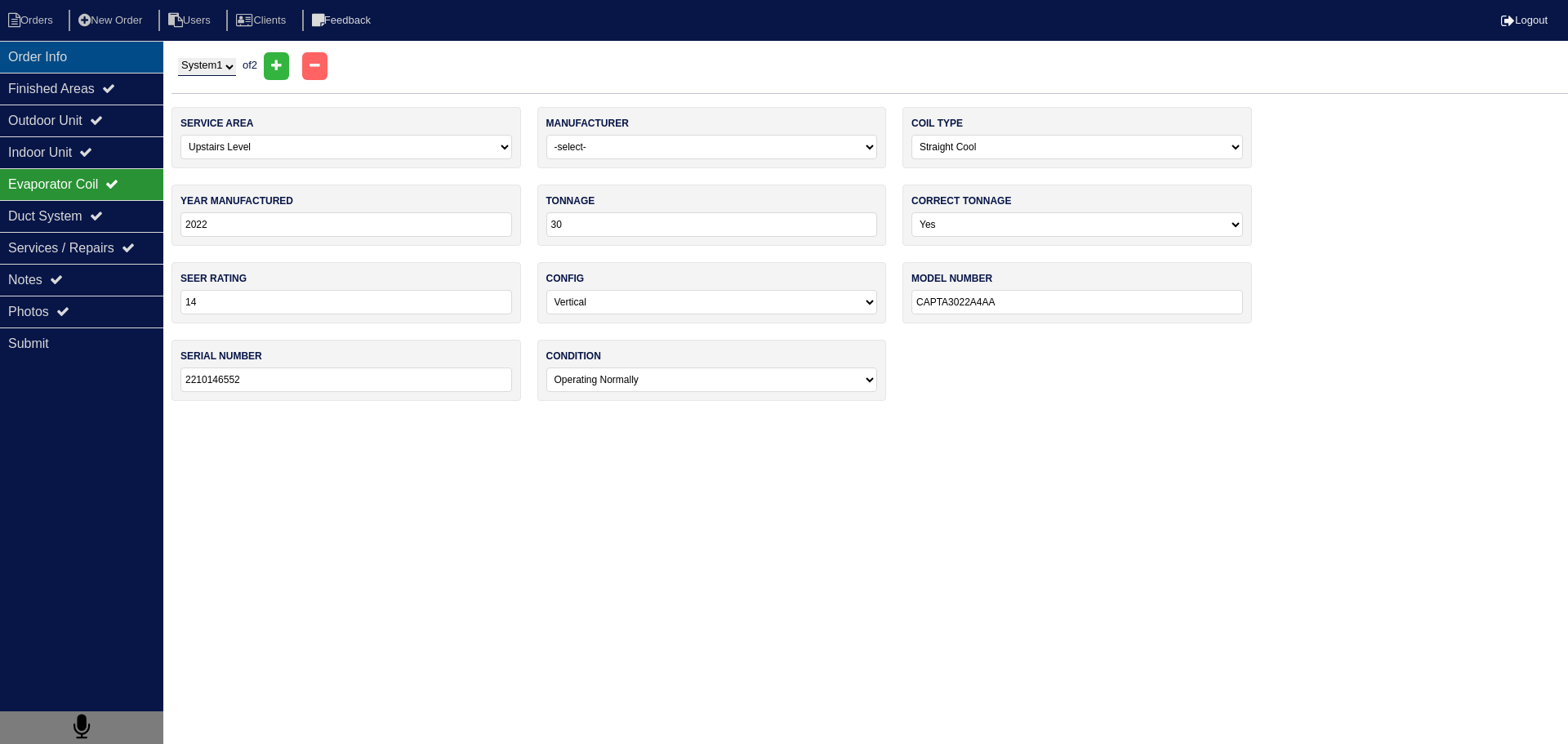
click at [74, 63] on div "Order Info" at bounding box center [82, 56] width 163 height 32
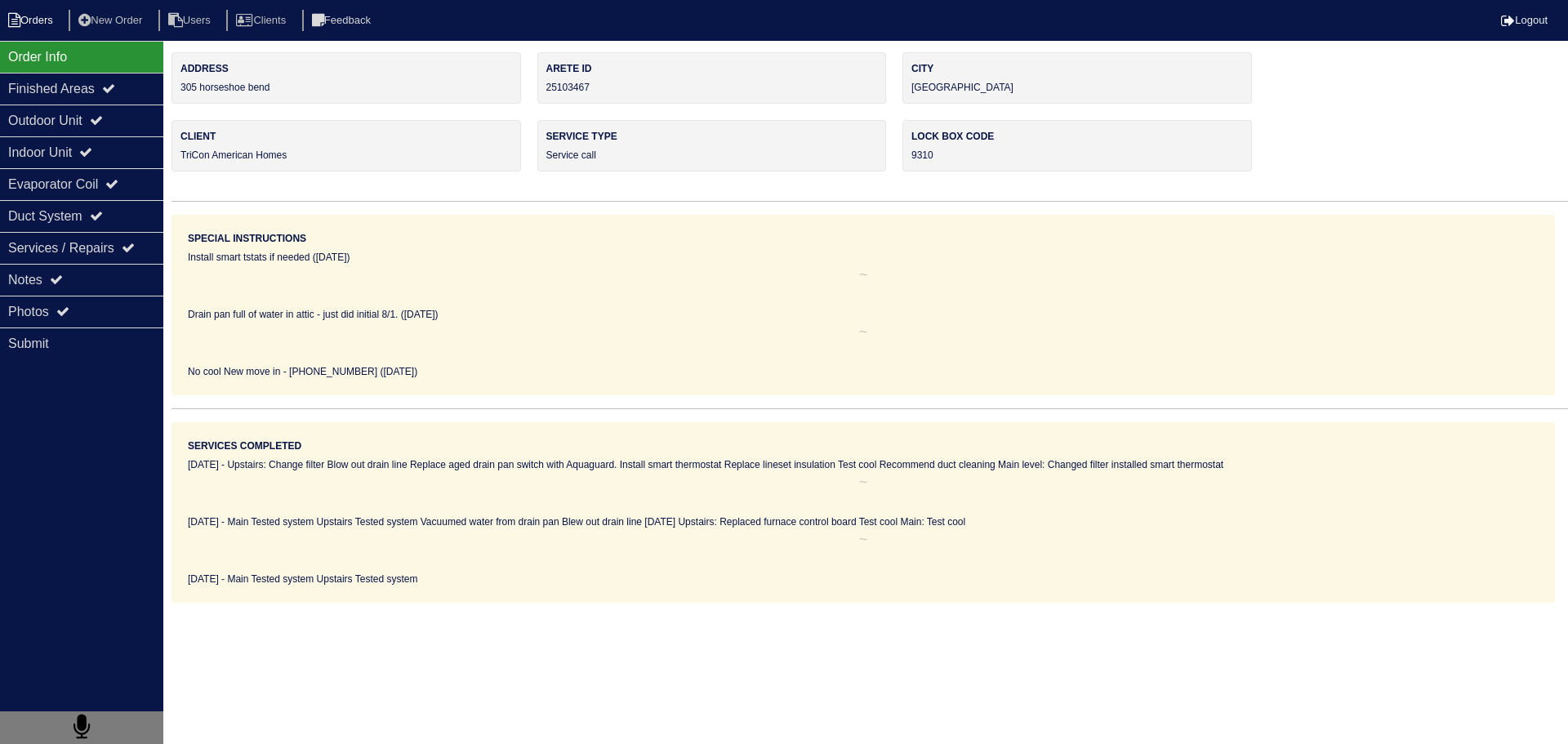
click at [29, 24] on li "Orders" at bounding box center [33, 21] width 66 height 22
select select "15"
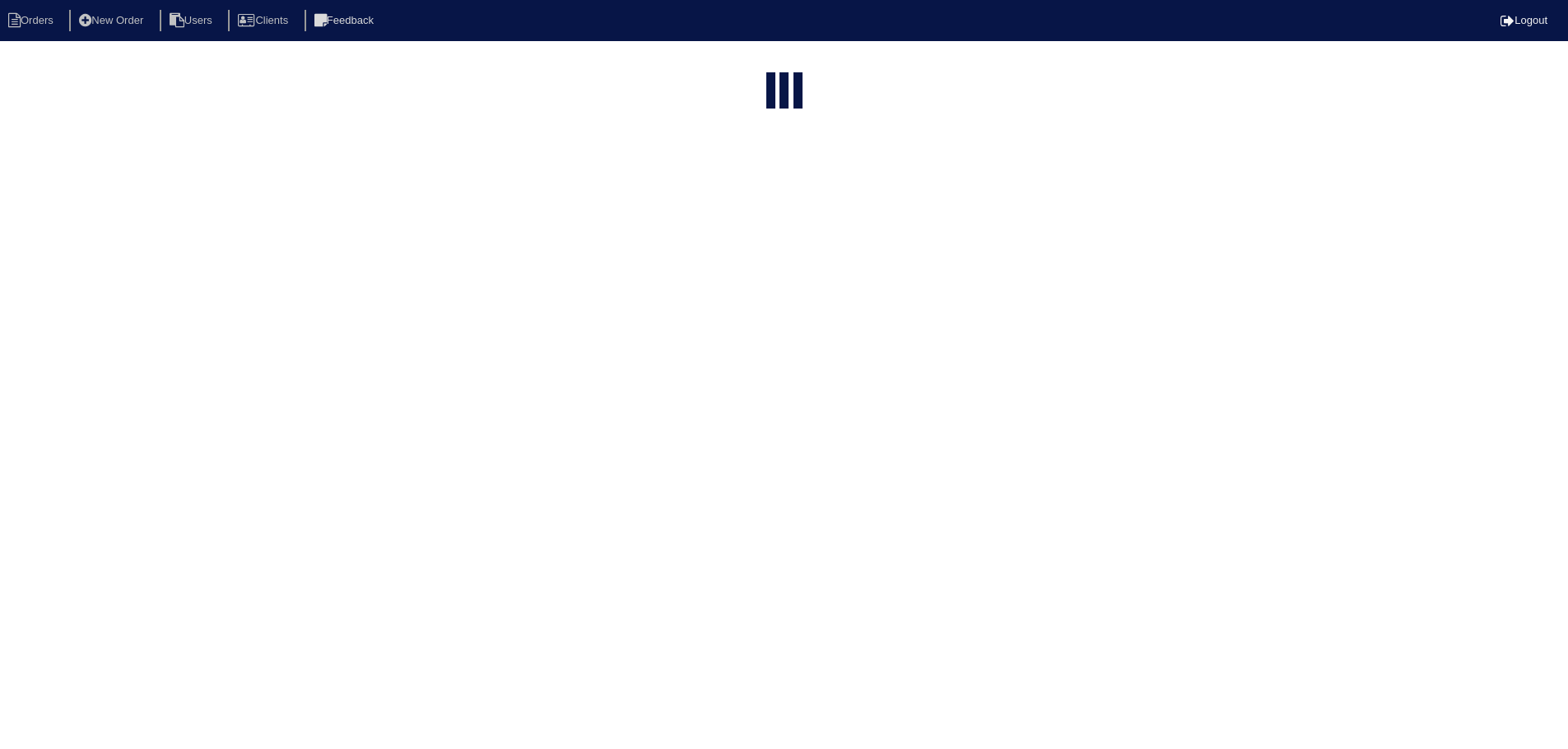
select select "service call"
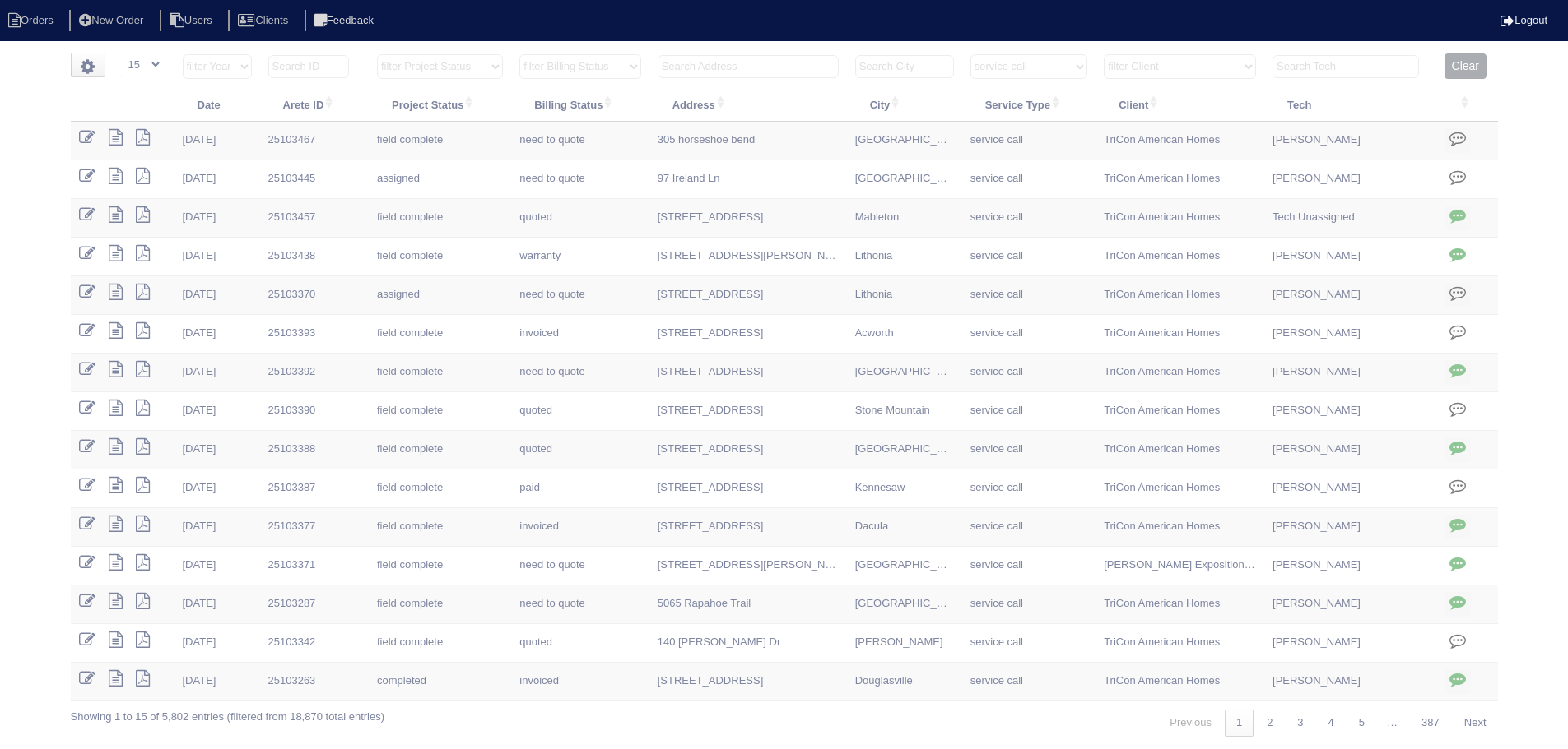
click at [1455, 63] on button "Clear" at bounding box center [1465, 67] width 42 height 26
select select
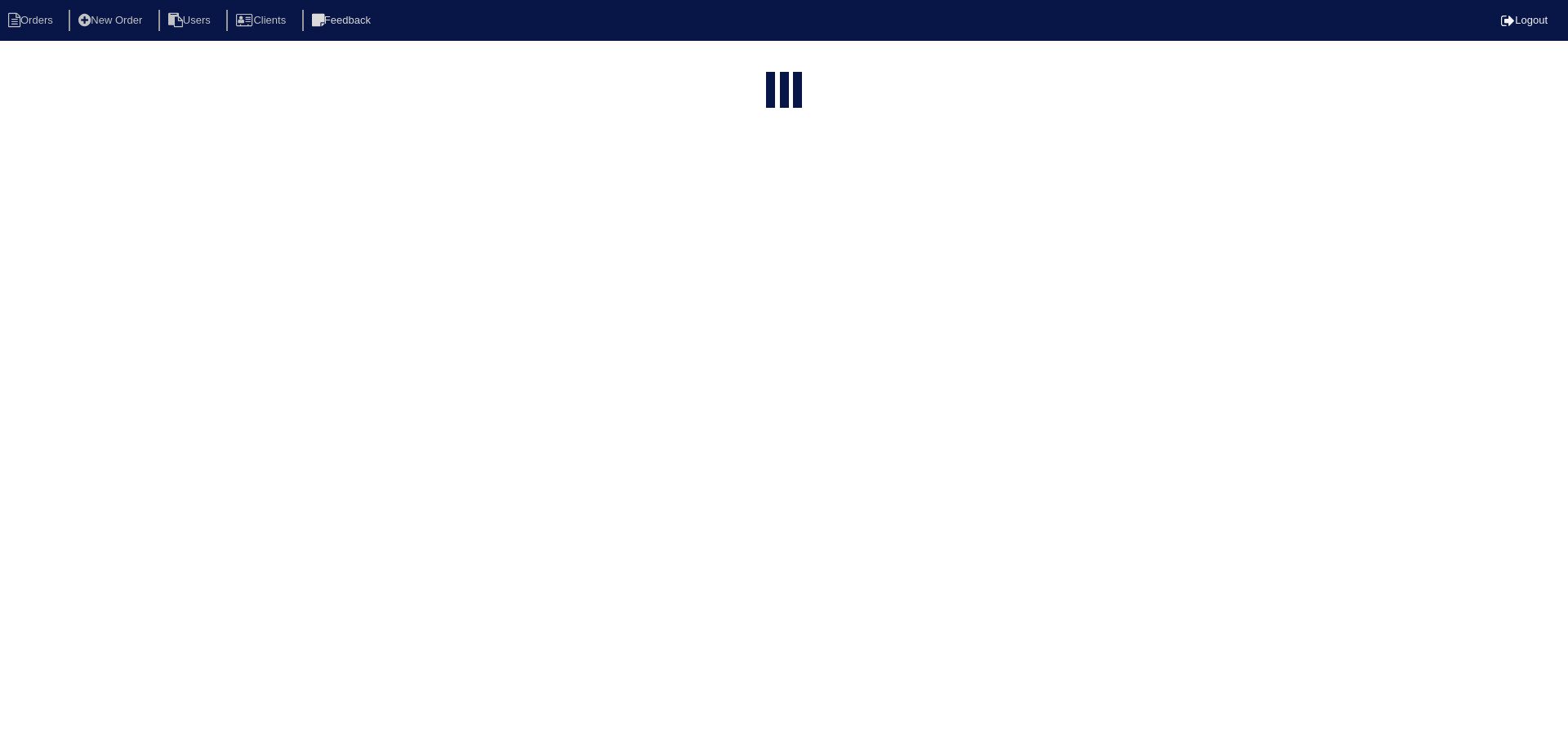
select select "15"
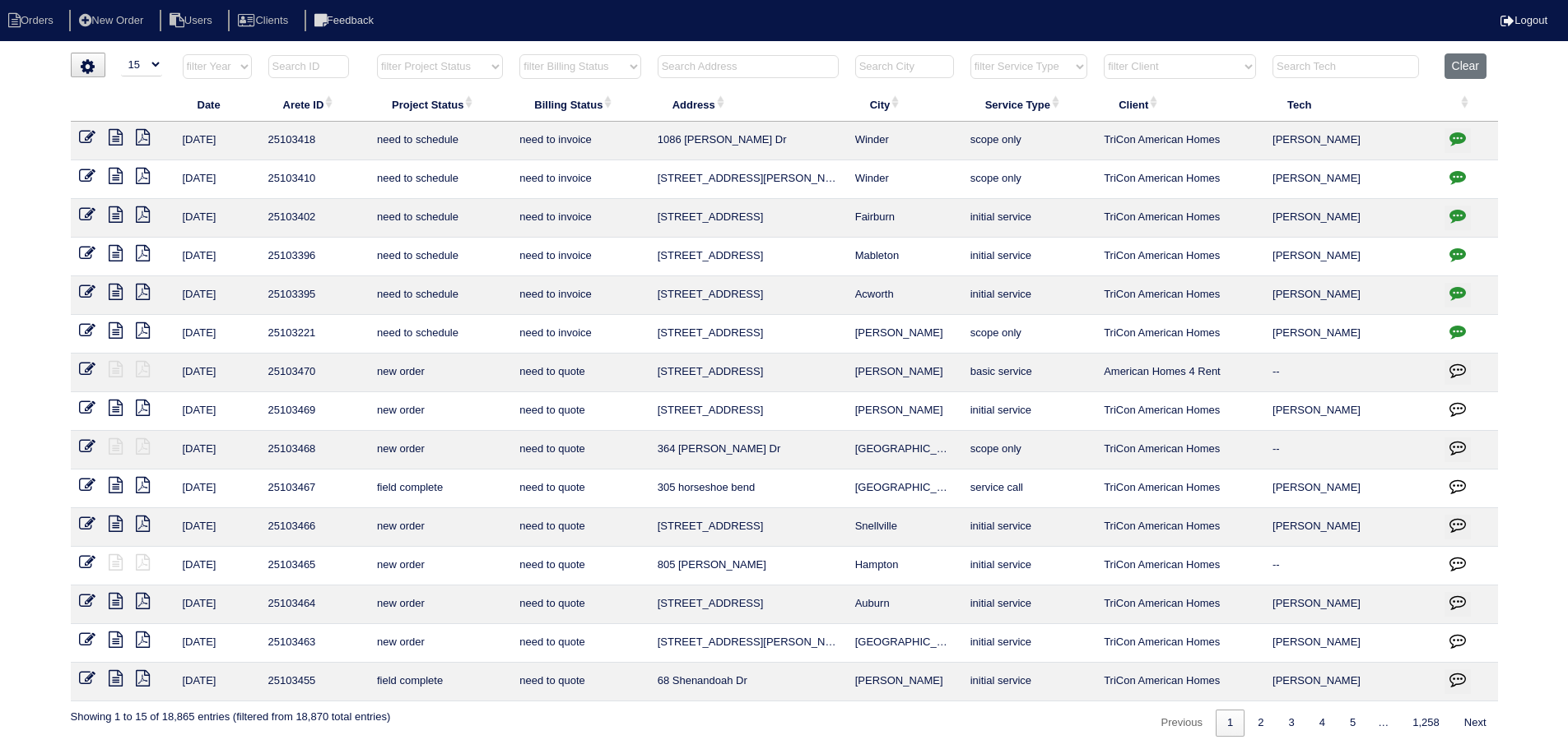
click at [729, 63] on input "text" at bounding box center [747, 66] width 181 height 23
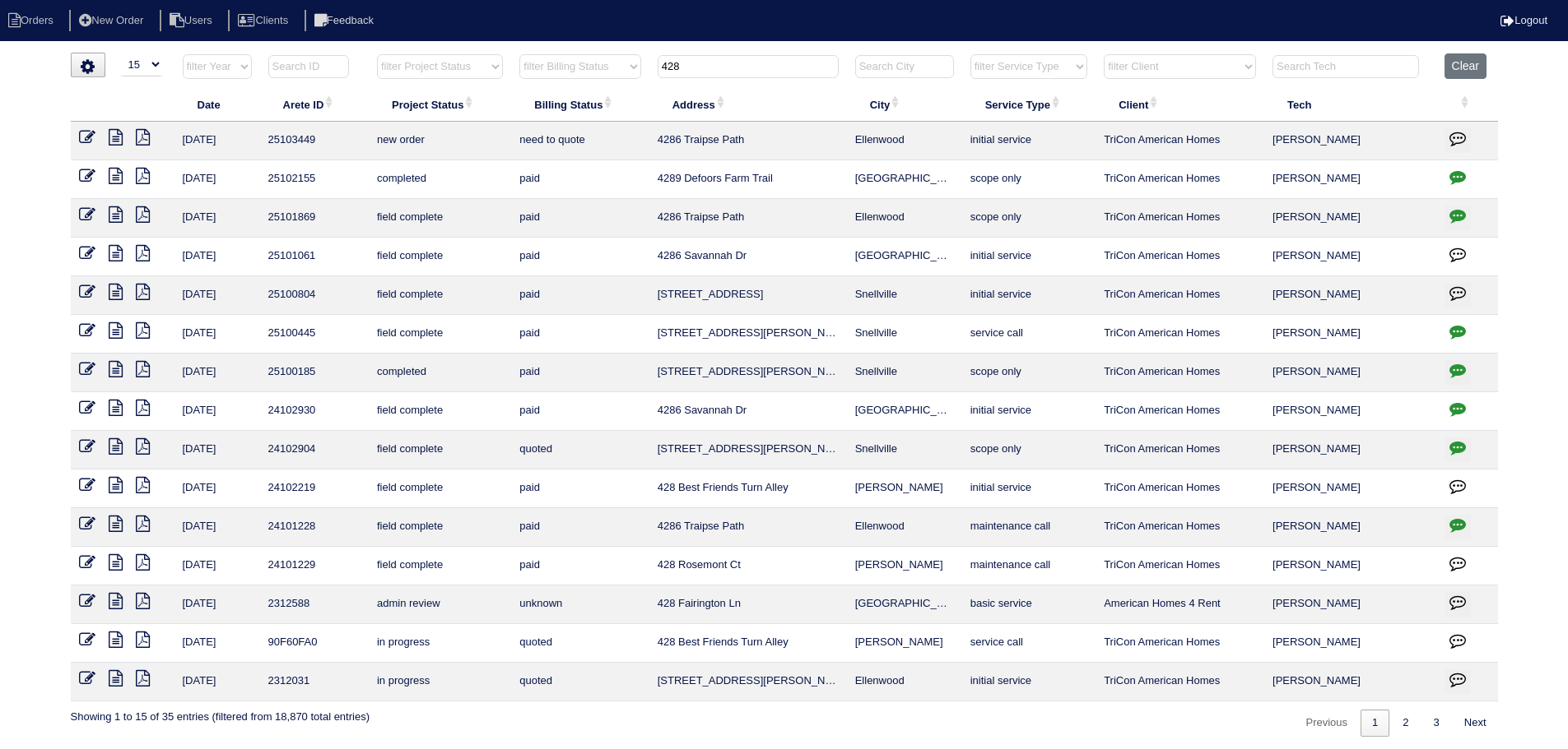
type input "428"
drag, startPoint x: 811, startPoint y: 137, endPoint x: 656, endPoint y: 134, distance: 155.0
click at [656, 134] on tr "[DATE] 25103449 new order need to quote 4286 Traipse Path Ellenwood initial ser…" at bounding box center [784, 140] width 1427 height 38
copy tr "4286 Traipse Path Ellenwood"
